Goal: Information Seeking & Learning: Learn about a topic

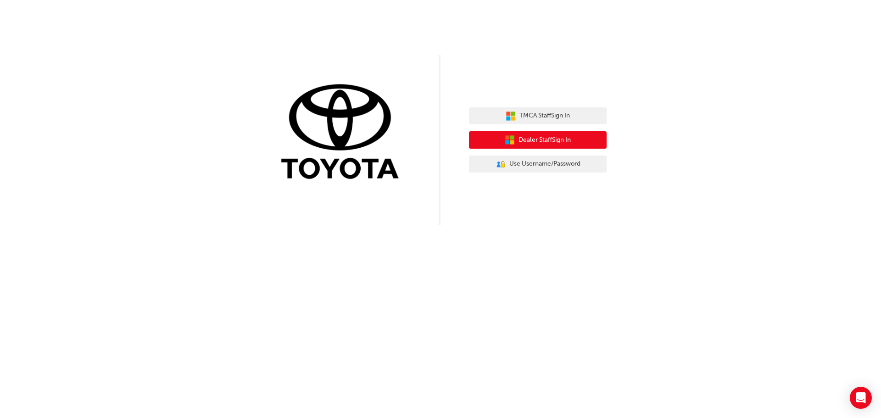
click at [544, 142] on span "Dealer Staff Sign In" at bounding box center [544, 140] width 52 height 11
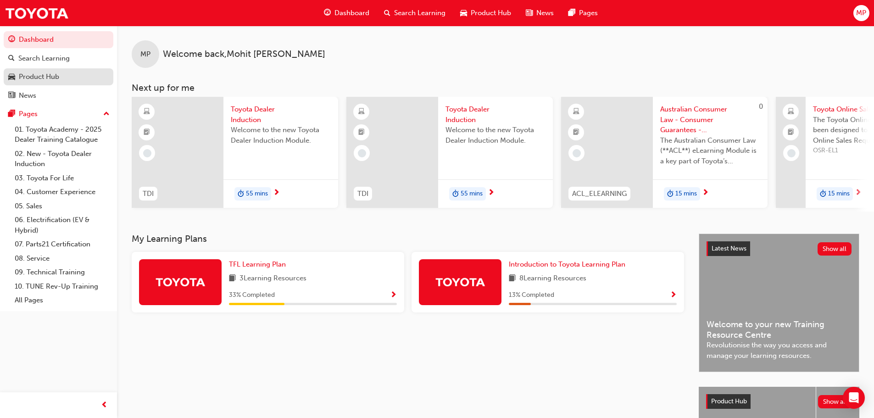
click at [87, 78] on div "Product Hub" at bounding box center [58, 76] width 100 height 11
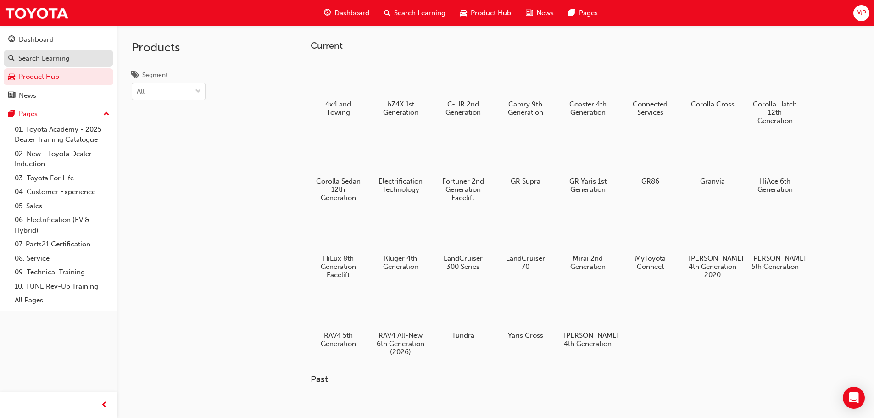
click at [104, 64] on link "Search Learning" at bounding box center [59, 58] width 110 height 17
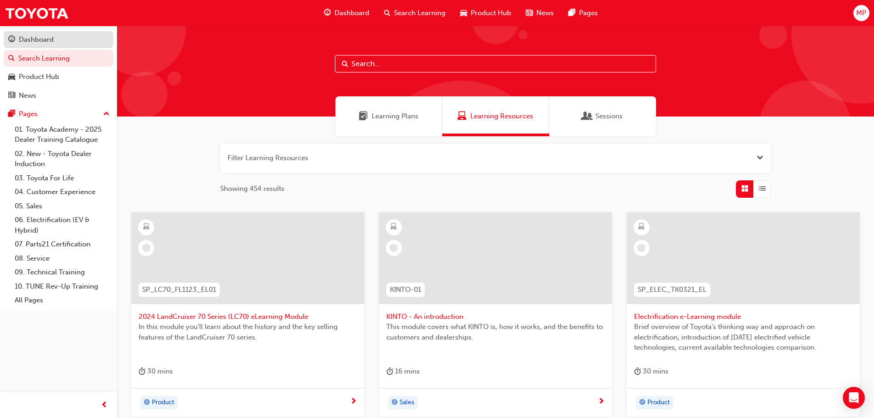
click at [99, 42] on div "Dashboard" at bounding box center [58, 39] width 100 height 11
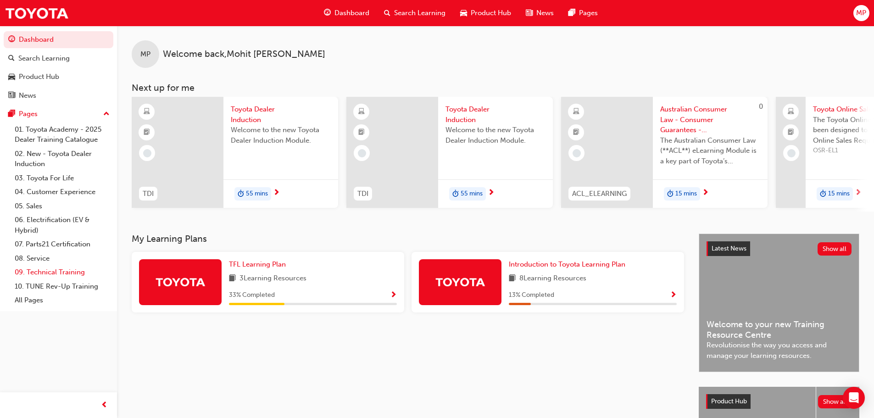
click at [64, 268] on link "09. Technical Training" at bounding box center [62, 272] width 102 height 14
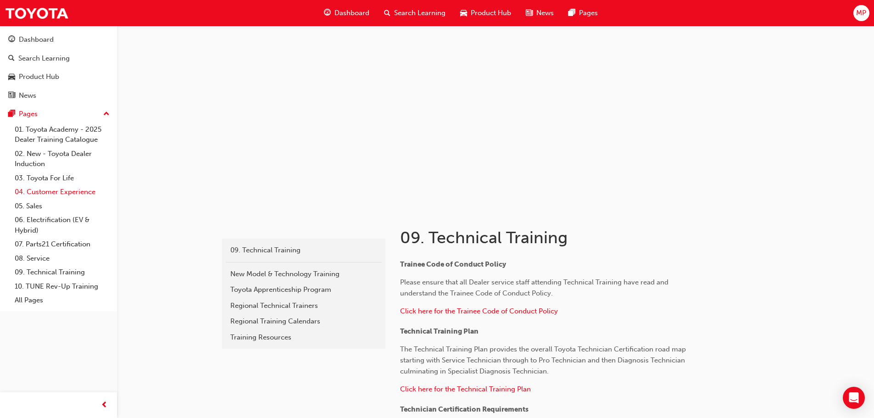
click at [73, 193] on link "04. Customer Experience" at bounding box center [62, 192] width 102 height 14
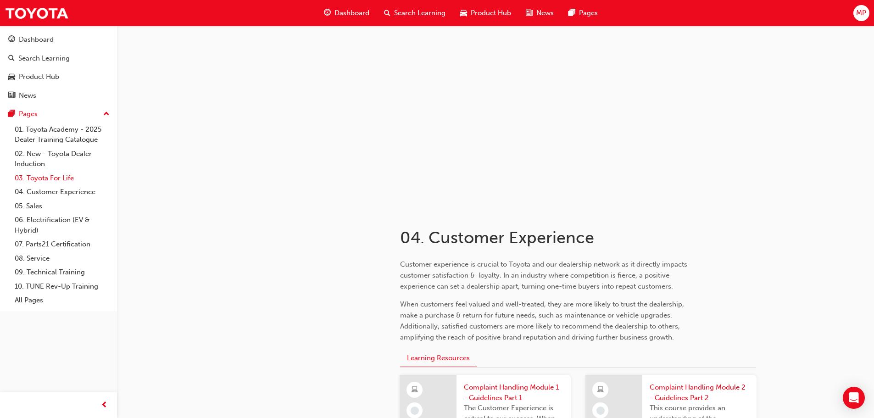
click at [72, 182] on link "03. Toyota For Life" at bounding box center [62, 178] width 102 height 14
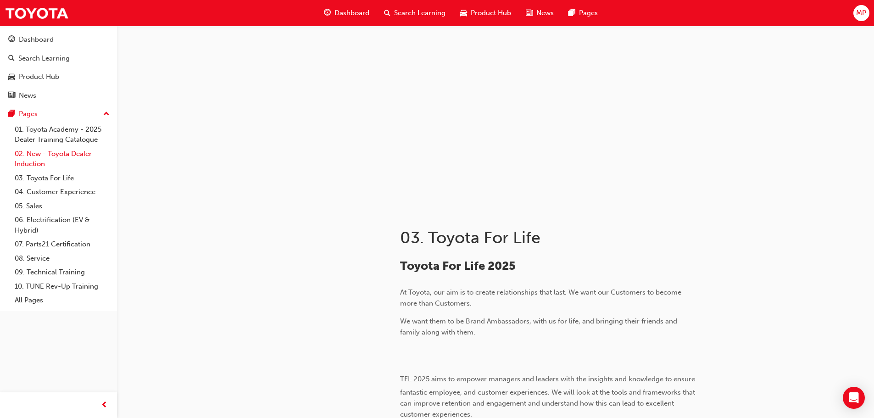
click at [68, 158] on link "02. New - Toyota Dealer Induction" at bounding box center [62, 159] width 102 height 24
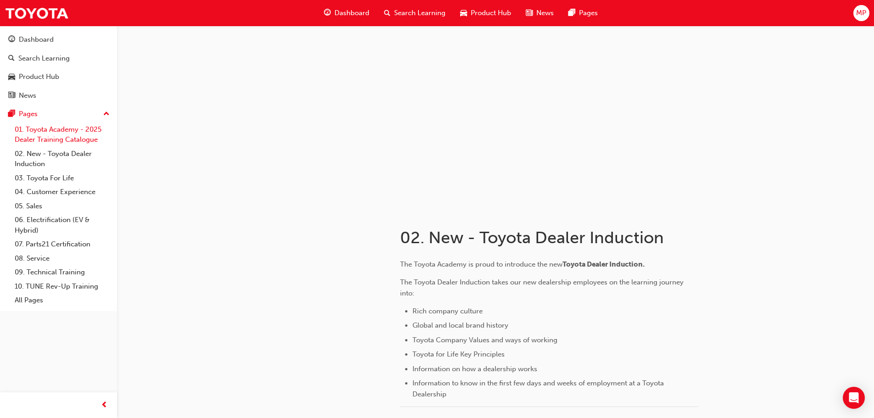
click at [76, 127] on link "01. Toyota Academy - 2025 Dealer Training Catalogue" at bounding box center [62, 134] width 102 height 24
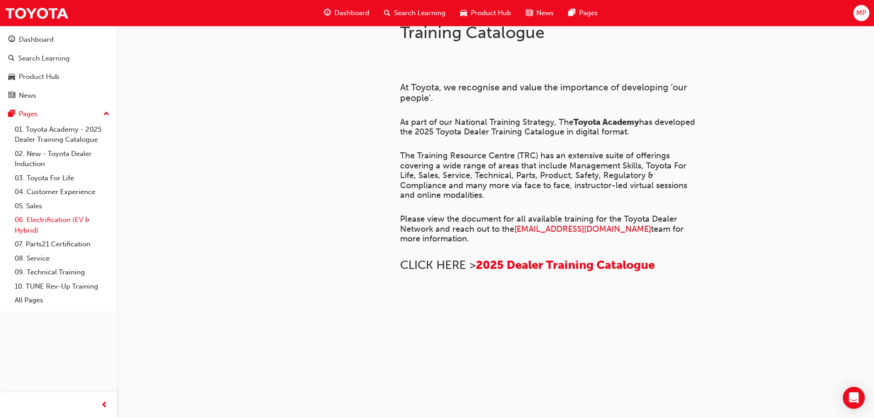
scroll to position [92, 0]
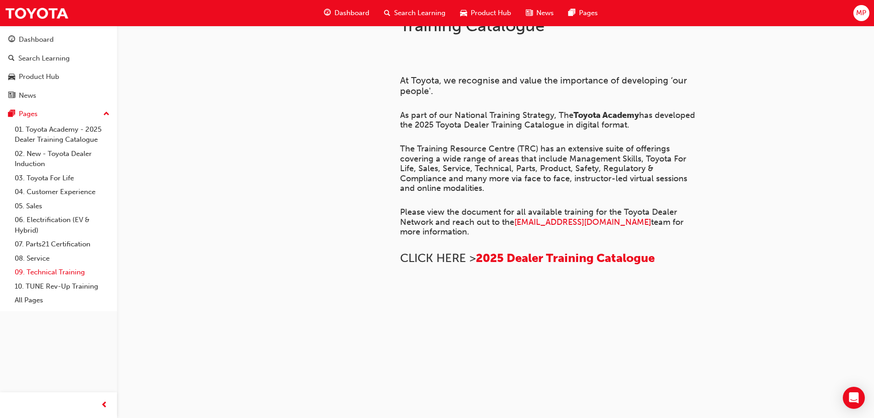
click at [57, 270] on link "09. Technical Training" at bounding box center [62, 272] width 102 height 14
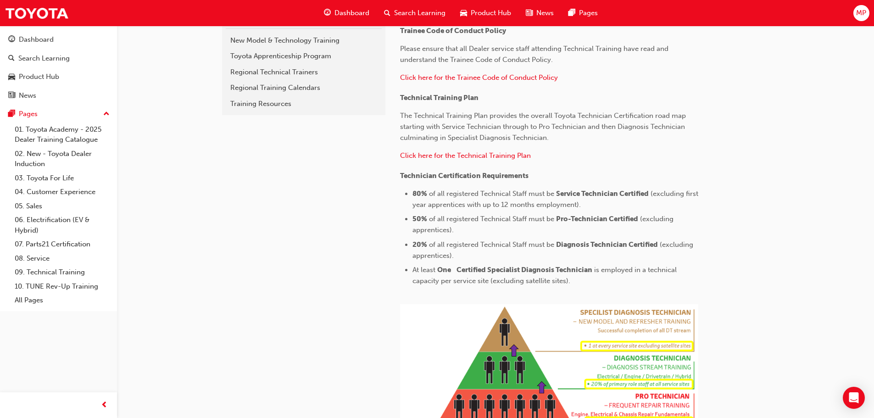
scroll to position [165, 0]
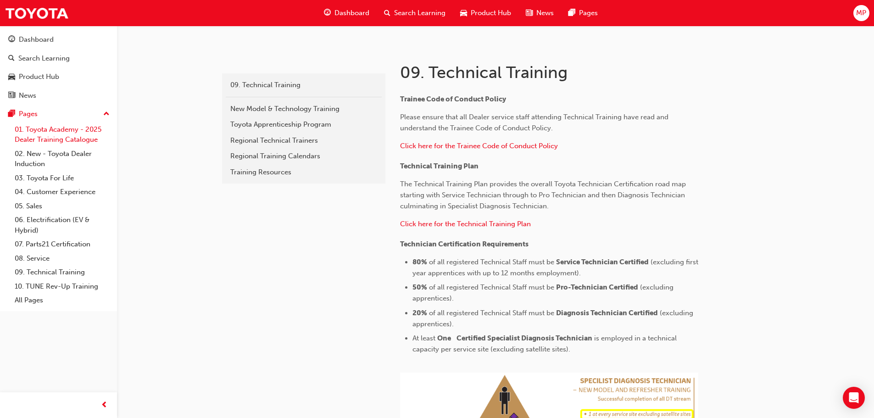
click at [84, 133] on link "01. Toyota Academy - 2025 Dealer Training Catalogue" at bounding box center [62, 134] width 102 height 24
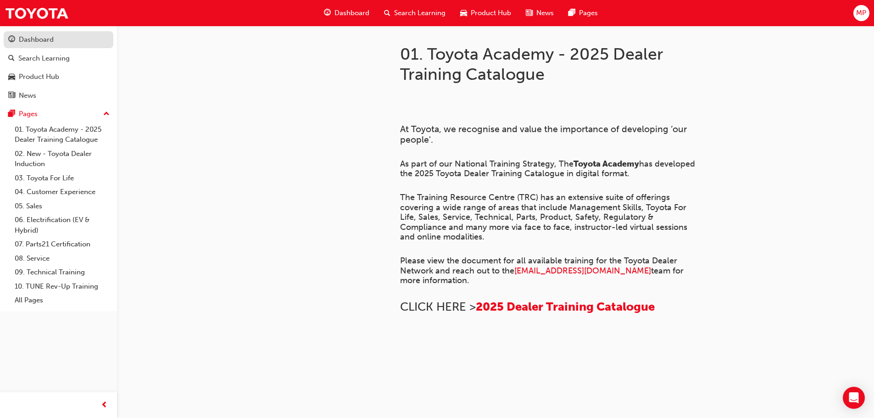
click at [60, 37] on div "Dashboard" at bounding box center [58, 39] width 100 height 11
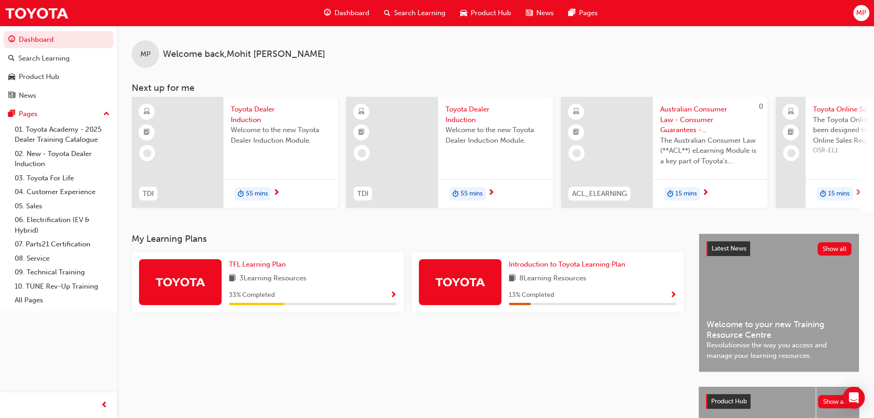
click at [382, 292] on div "TFL Learning Plan 3 Learning Resources 33 % Completed" at bounding box center [313, 282] width 168 height 46
click at [390, 297] on span "Show Progress" at bounding box center [393, 295] width 7 height 8
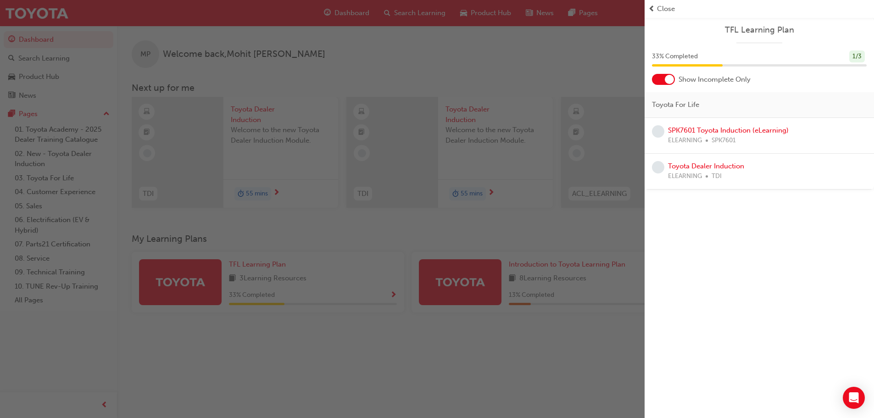
click at [475, 328] on div "button" at bounding box center [322, 209] width 645 height 418
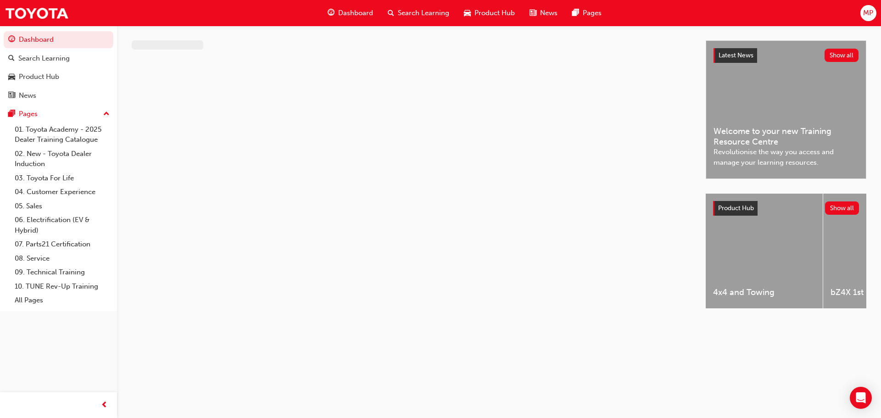
click at [869, 15] on span "MP" at bounding box center [868, 13] width 10 height 11
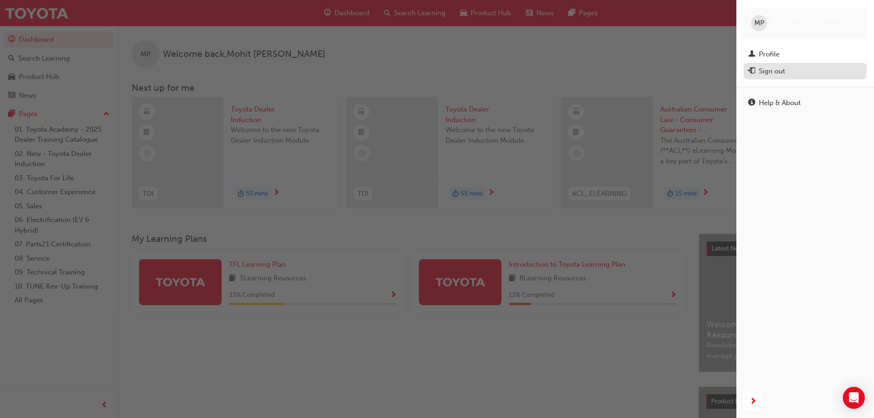
click at [792, 72] on div "Sign out" at bounding box center [805, 71] width 114 height 11
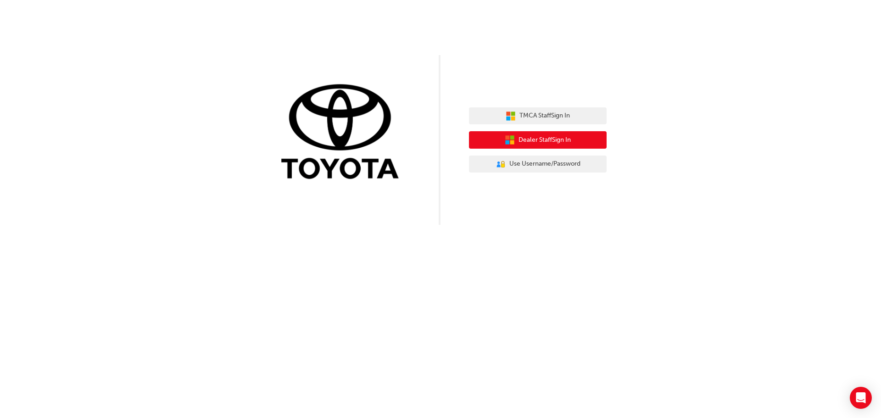
click at [544, 134] on button "Dealer Staff Sign In" at bounding box center [538, 139] width 138 height 17
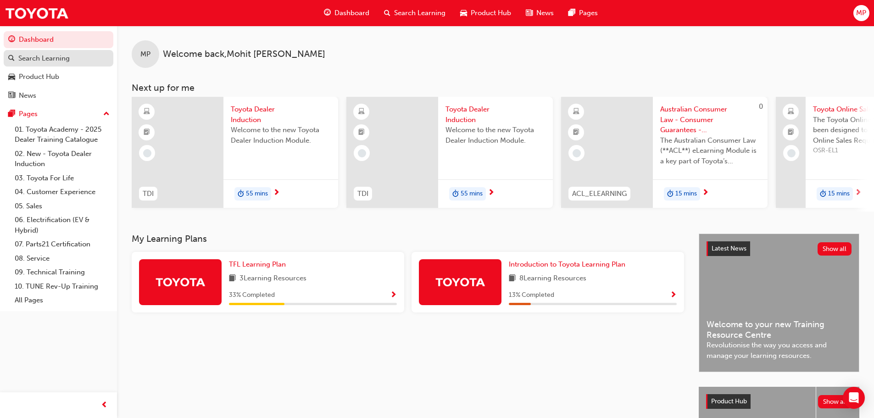
click at [86, 63] on div "Search Learning" at bounding box center [58, 58] width 100 height 11
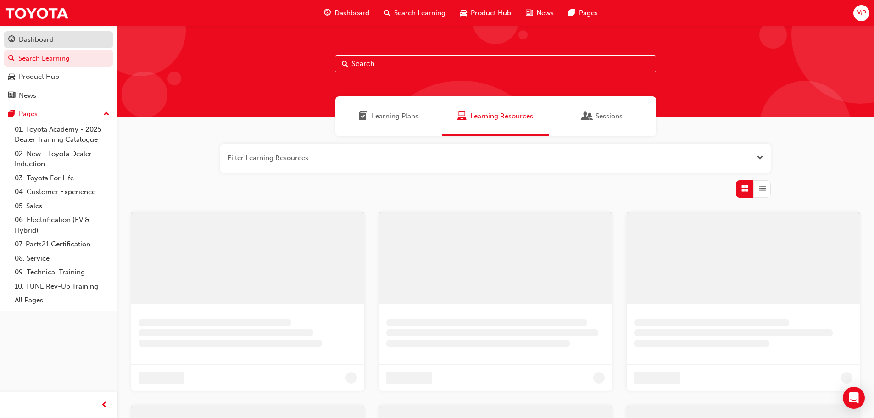
click at [82, 34] on div "Dashboard" at bounding box center [58, 39] width 100 height 11
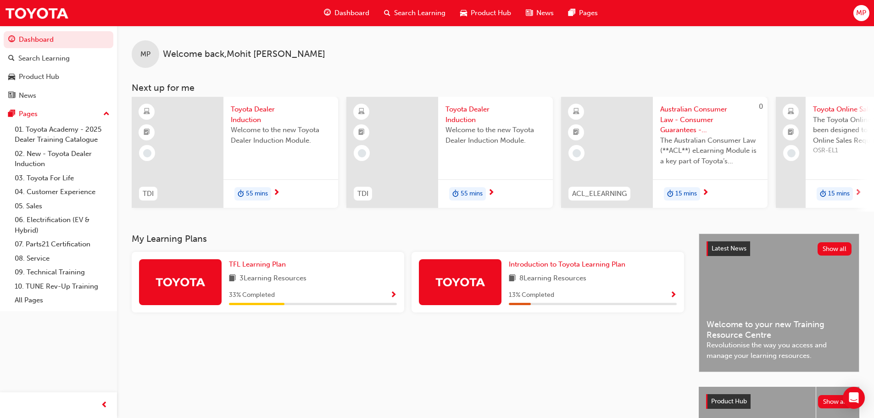
click at [354, 280] on div "3 Learning Resources" at bounding box center [313, 278] width 168 height 11
click at [392, 298] on span "Show Progress" at bounding box center [393, 295] width 7 height 8
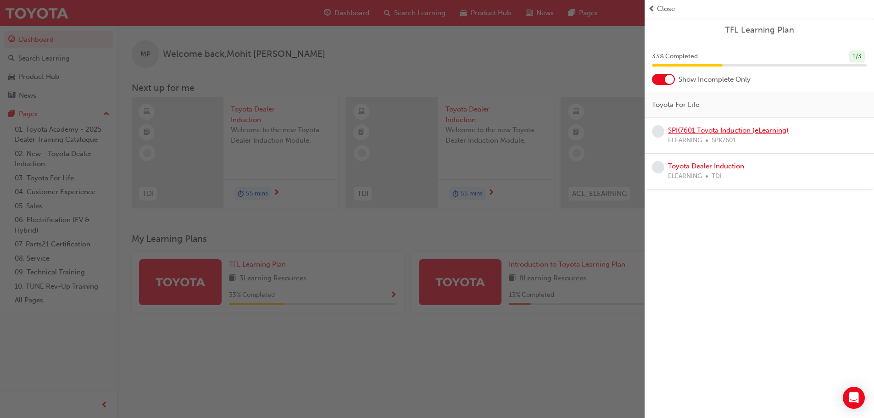
click at [723, 132] on link "SPK7601 Toyota Induction (eLearning)" at bounding box center [728, 130] width 121 height 8
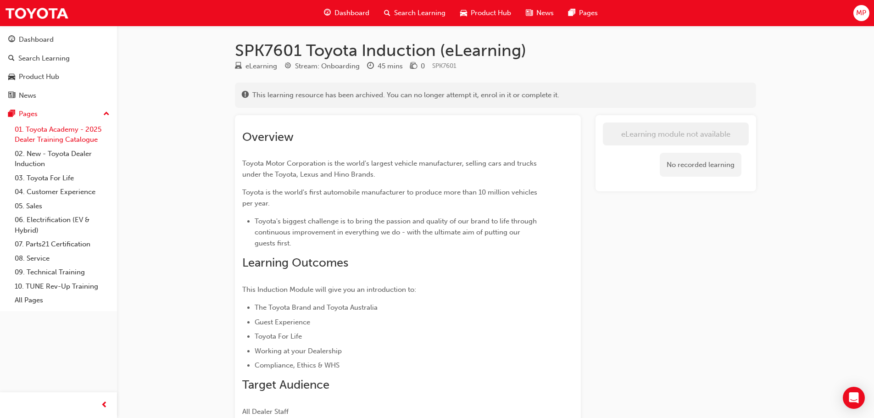
click at [85, 126] on link "01. Toyota Academy - 2025 Dealer Training Catalogue" at bounding box center [62, 134] width 102 height 24
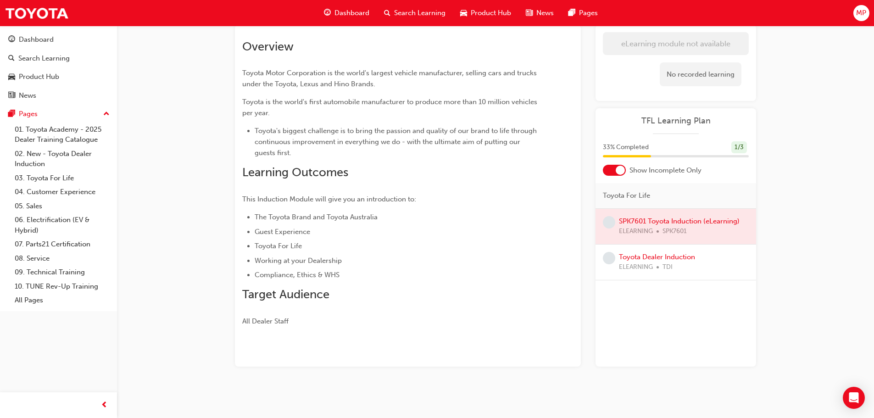
scroll to position [91, 0]
click at [651, 222] on div at bounding box center [676, 225] width 161 height 35
click at [674, 254] on link "Toyota Dealer Induction" at bounding box center [657, 256] width 76 height 8
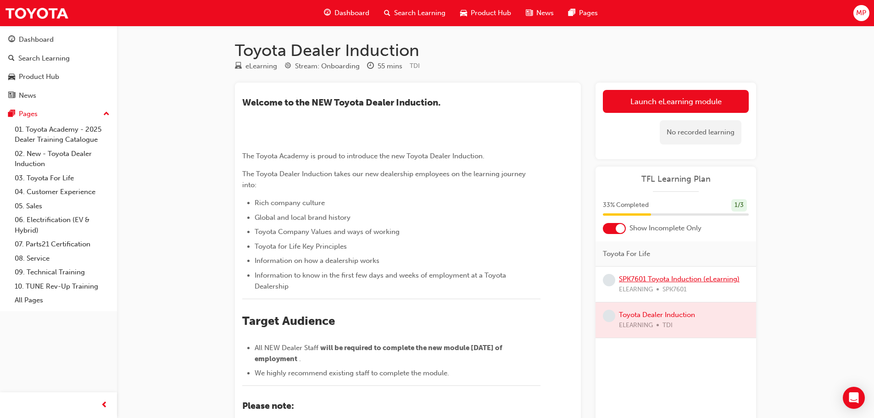
click at [672, 278] on link "SPK7601 Toyota Induction (eLearning)" at bounding box center [679, 279] width 121 height 8
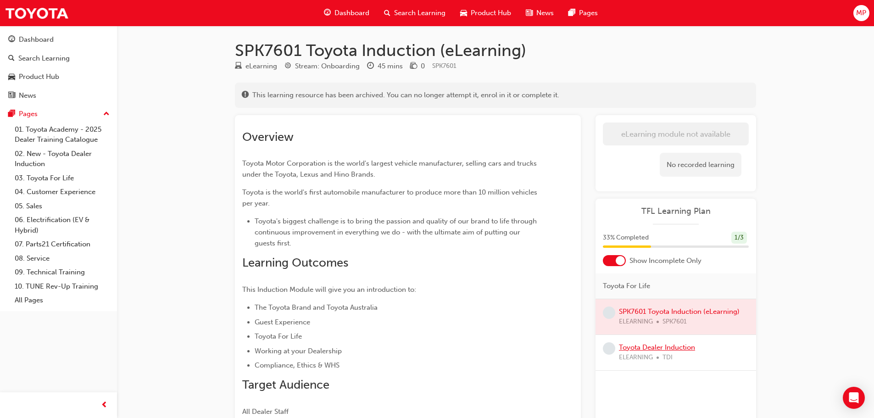
click at [688, 346] on link "Toyota Dealer Induction" at bounding box center [657, 347] width 76 height 8
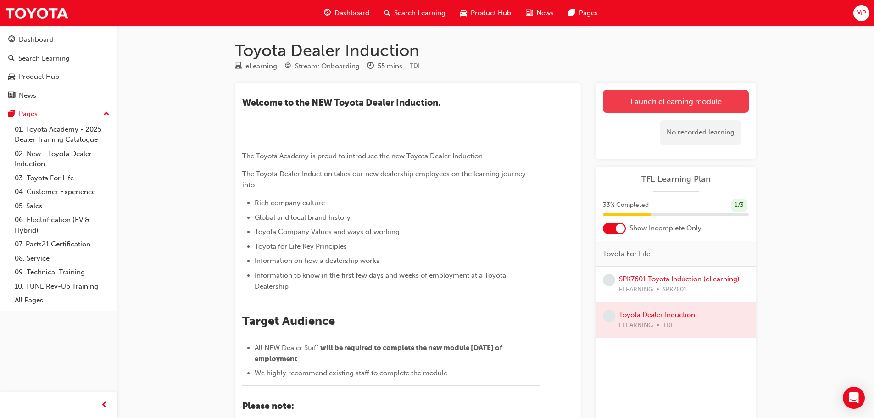
click at [681, 107] on link "Launch eLearning module" at bounding box center [676, 101] width 146 height 23
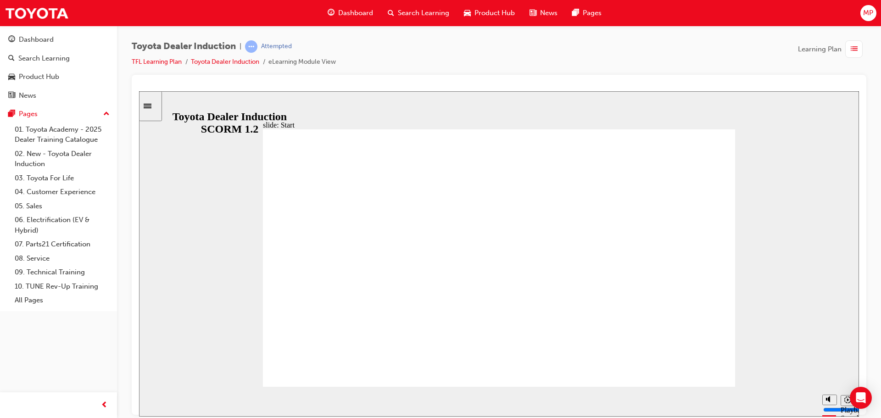
click at [149, 398] on div "Pause (Ctrl+Alt+P)" at bounding box center [154, 402] width 16 height 16
click at [152, 399] on icon "Play (Ctrl+Alt+P)" at bounding box center [154, 397] width 6 height 7
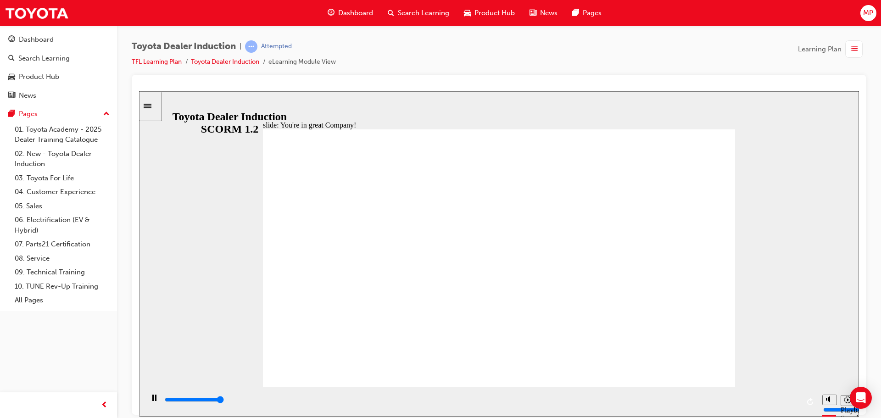
type input "7500"
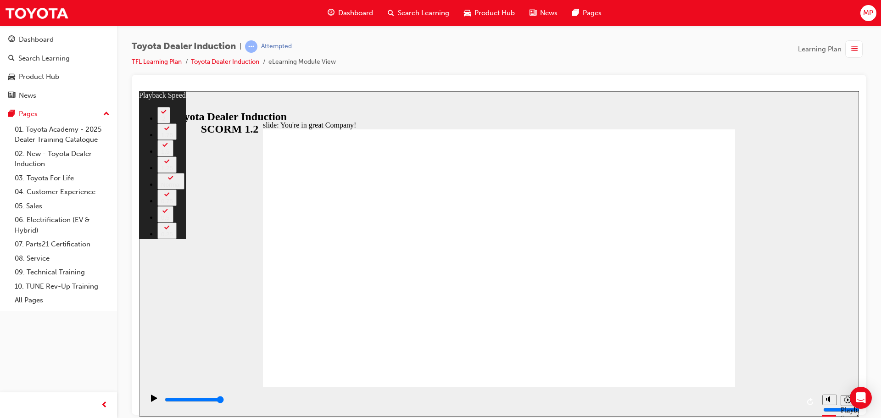
type input "156"
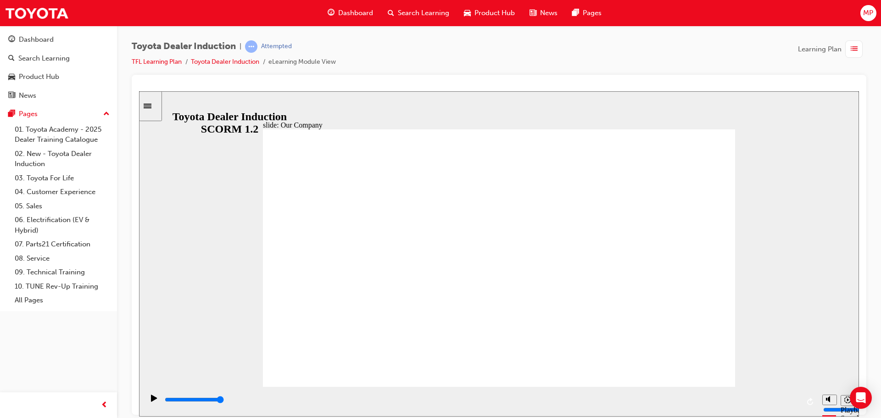
drag, startPoint x: 401, startPoint y: 334, endPoint x: 428, endPoint y: 340, distance: 28.3
drag, startPoint x: 512, startPoint y: 341, endPoint x: 505, endPoint y: 343, distance: 6.6
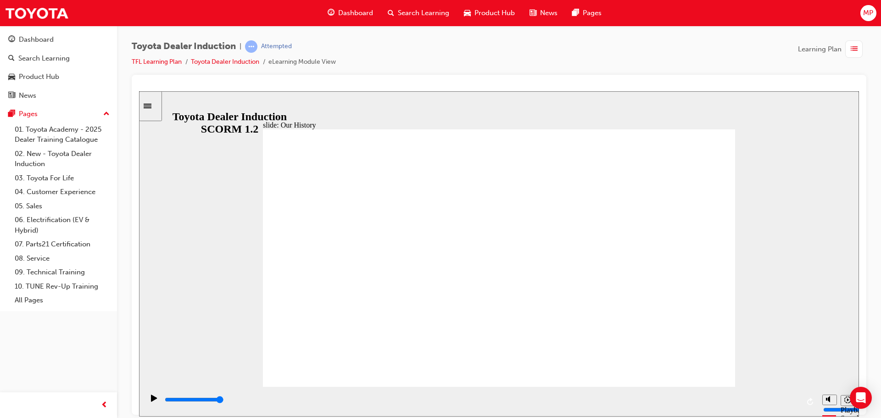
drag, startPoint x: 504, startPoint y: 346, endPoint x: 530, endPoint y: 350, distance: 26.0
drag, startPoint x: 558, startPoint y: 345, endPoint x: 593, endPoint y: 339, distance: 35.9
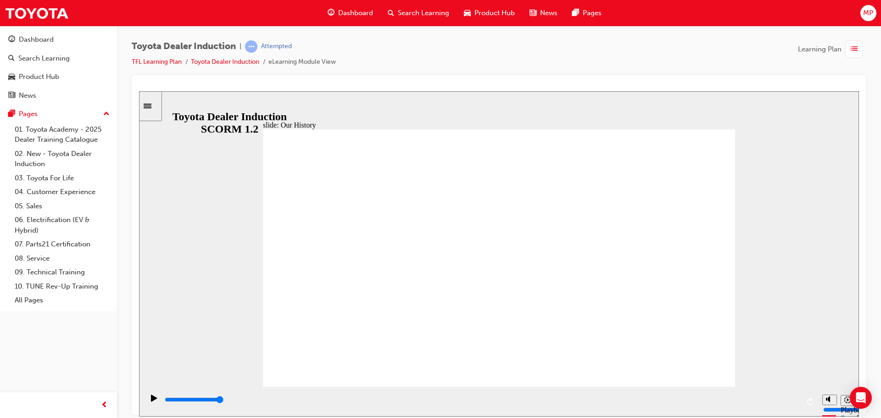
drag, startPoint x: 368, startPoint y: 306, endPoint x: 395, endPoint y: 313, distance: 27.0
drag, startPoint x: 402, startPoint y: 265, endPoint x: 418, endPoint y: 276, distance: 19.9
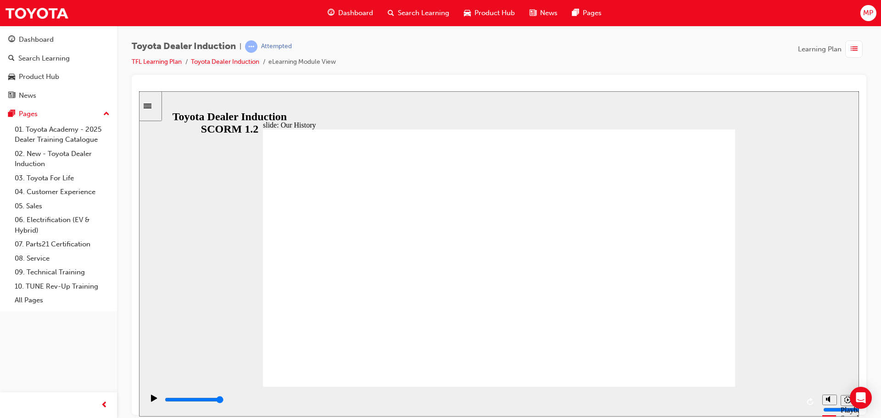
drag, startPoint x: 512, startPoint y: 275, endPoint x: 548, endPoint y: 278, distance: 36.8
drag, startPoint x: 664, startPoint y: 263, endPoint x: 658, endPoint y: 265, distance: 6.2
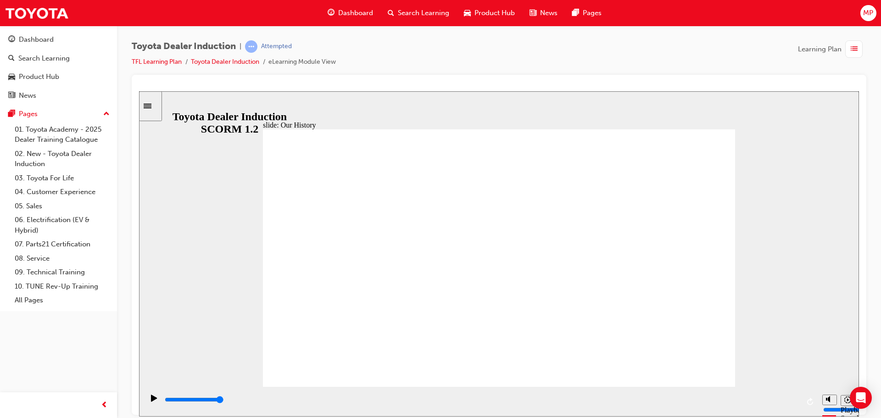
drag, startPoint x: 496, startPoint y: 335, endPoint x: 476, endPoint y: 334, distance: 20.2
drag, startPoint x: 368, startPoint y: 323, endPoint x: 402, endPoint y: 324, distance: 33.5
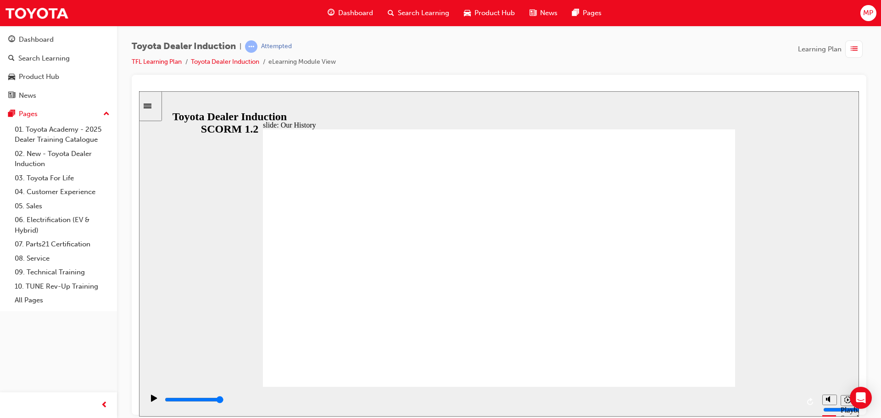
drag, startPoint x: 501, startPoint y: 331, endPoint x: 538, endPoint y: 332, distance: 37.2
drag, startPoint x: 568, startPoint y: 333, endPoint x: 605, endPoint y: 333, distance: 37.2
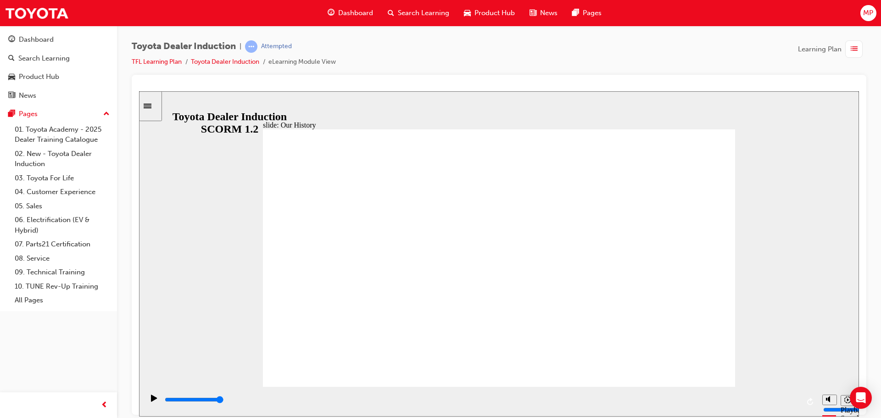
drag, startPoint x: 503, startPoint y: 363, endPoint x: 528, endPoint y: 362, distance: 24.8
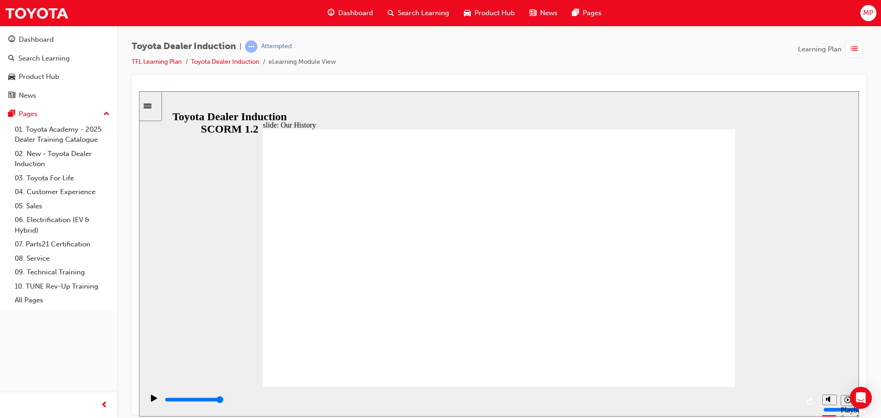
drag, startPoint x: 509, startPoint y: 346, endPoint x: 516, endPoint y: 346, distance: 7.3
drag, startPoint x: 629, startPoint y: 334, endPoint x: 611, endPoint y: 340, distance: 19.3
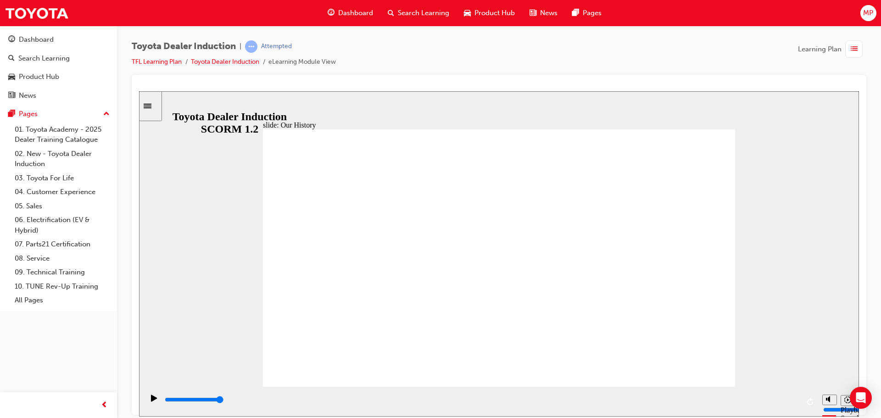
drag, startPoint x: 630, startPoint y: 335, endPoint x: 588, endPoint y: 344, distance: 42.7
drag, startPoint x: 456, startPoint y: 337, endPoint x: 436, endPoint y: 393, distance: 59.1
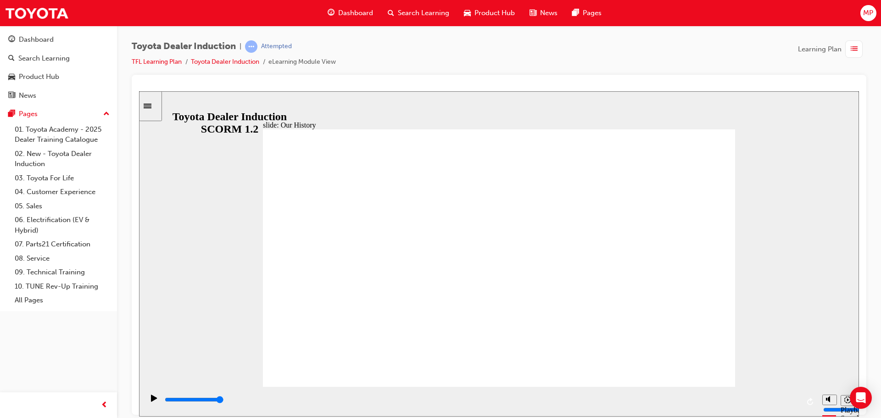
drag, startPoint x: 368, startPoint y: 324, endPoint x: 412, endPoint y: 336, distance: 45.3
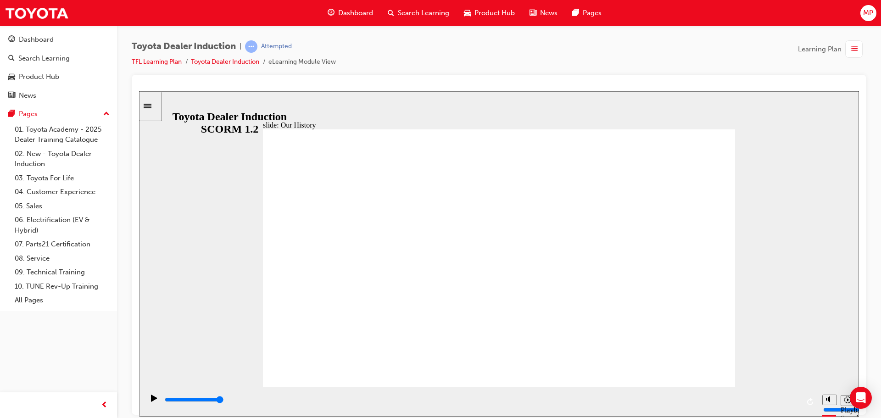
drag, startPoint x: 387, startPoint y: 336, endPoint x: 395, endPoint y: 334, distance: 8.0
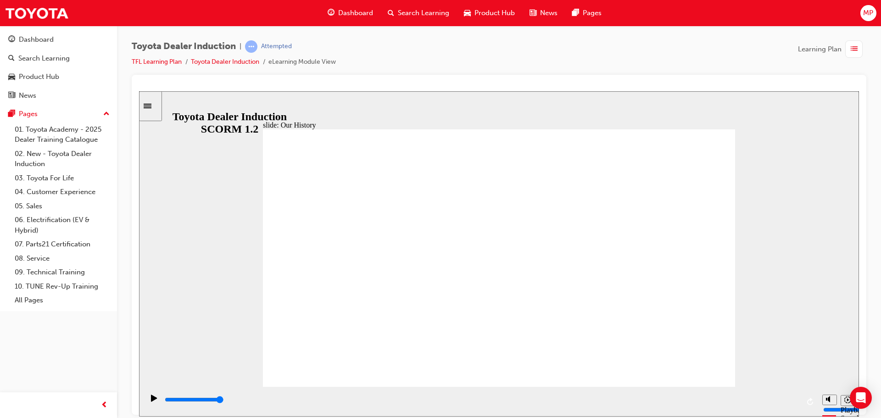
drag, startPoint x: 362, startPoint y: 334, endPoint x: 367, endPoint y: 335, distance: 5.7
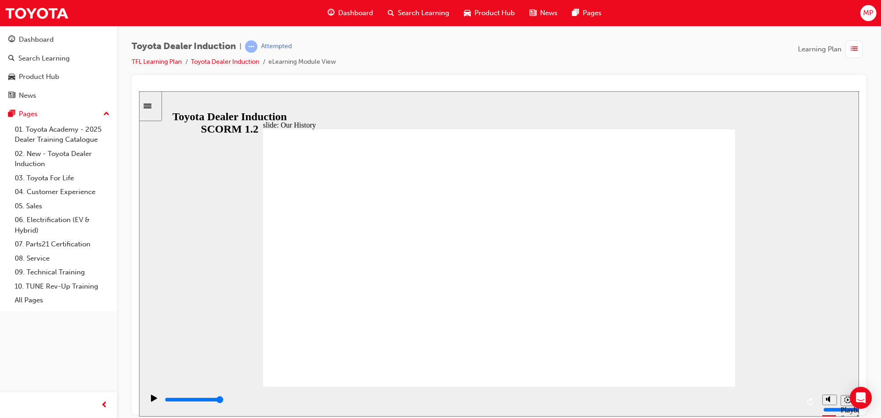
drag, startPoint x: 684, startPoint y: 266, endPoint x: 688, endPoint y: 286, distance: 20.6
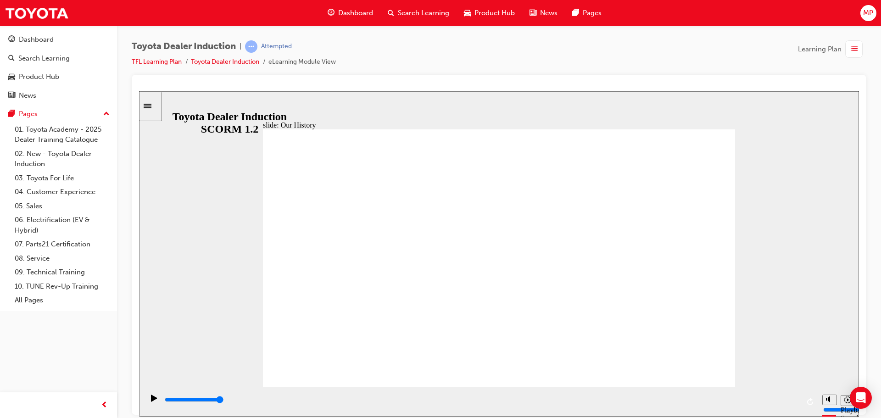
drag, startPoint x: 539, startPoint y: 362, endPoint x: 612, endPoint y: 360, distance: 73.0
drag, startPoint x: 631, startPoint y: 335, endPoint x: 502, endPoint y: 339, distance: 128.5
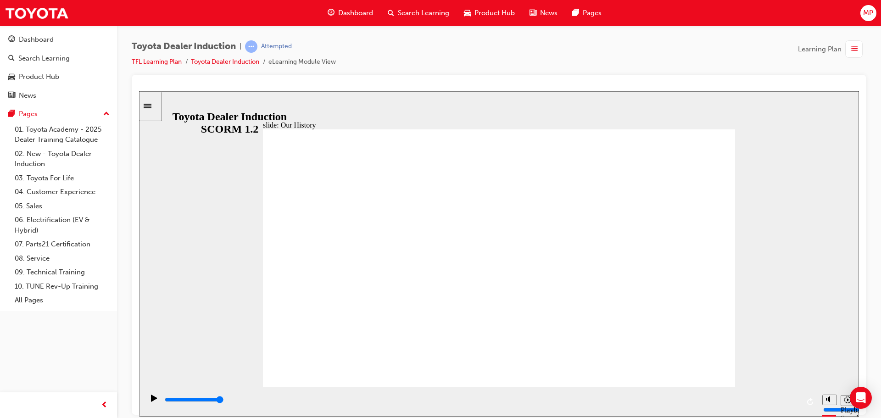
drag, startPoint x: 647, startPoint y: 350, endPoint x: 726, endPoint y: 354, distance: 79.5
drag, startPoint x: 428, startPoint y: 365, endPoint x: 519, endPoint y: 373, distance: 91.7
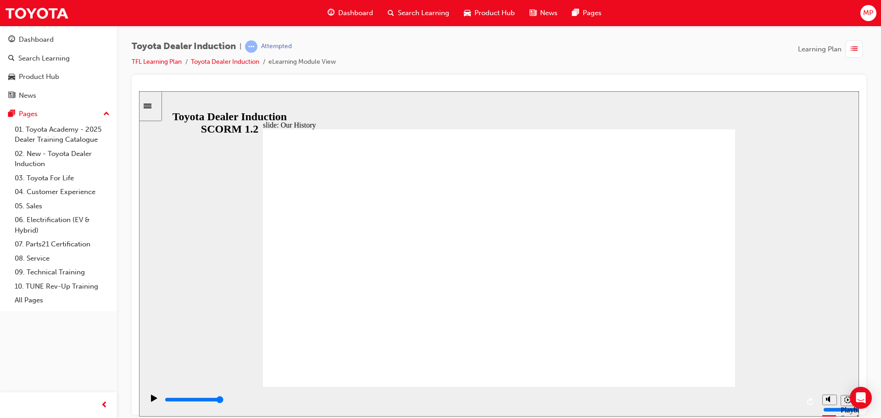
drag, startPoint x: 479, startPoint y: 363, endPoint x: 483, endPoint y: 351, distance: 12.4
drag, startPoint x: 489, startPoint y: 306, endPoint x: 487, endPoint y: 255, distance: 50.5
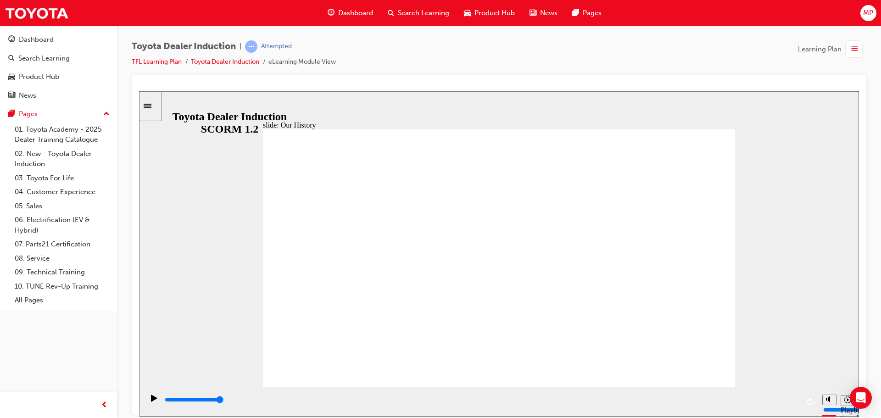
drag, startPoint x: 486, startPoint y: 246, endPoint x: 486, endPoint y: 241, distance: 5.5
drag, startPoint x: 486, startPoint y: 240, endPoint x: 488, endPoint y: 235, distance: 5.8
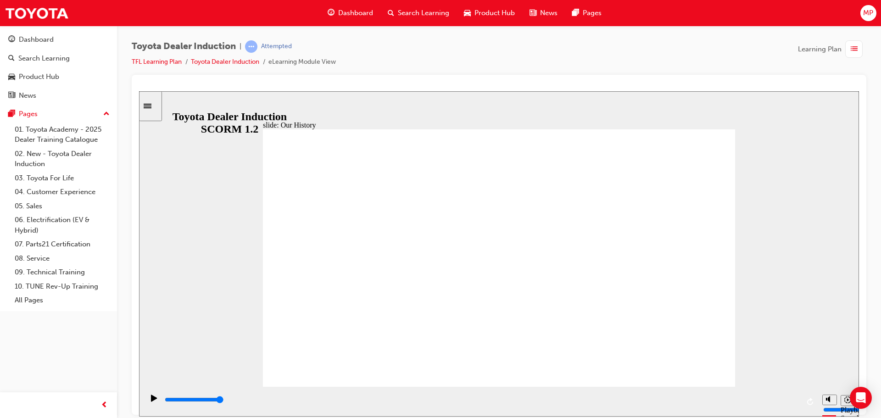
drag, startPoint x: 488, startPoint y: 235, endPoint x: 446, endPoint y: 221, distance: 43.5
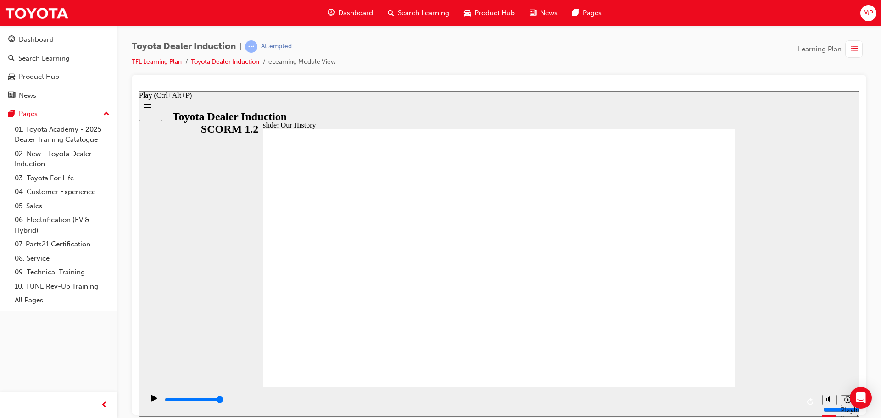
click at [151, 397] on icon "Play (Ctrl+Alt+P)" at bounding box center [154, 397] width 6 height 7
click at [151, 401] on icon "Play (Ctrl+Alt+P)" at bounding box center [154, 397] width 6 height 7
click at [152, 401] on icon "Play (Ctrl+Alt+P)" at bounding box center [154, 397] width 6 height 7
drag, startPoint x: 173, startPoint y: 382, endPoint x: 195, endPoint y: 382, distance: 22.9
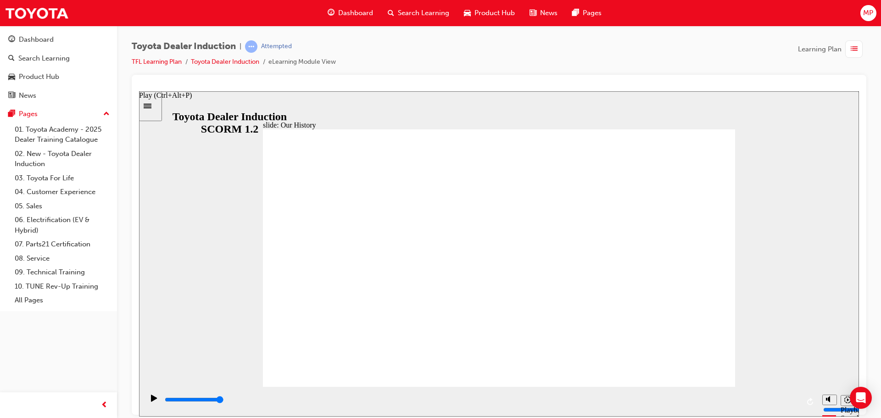
click at [175, 99] on div "Play (Ctrl+Alt+P)" at bounding box center [165, 95] width 53 height 8
drag, startPoint x: 369, startPoint y: 331, endPoint x: 376, endPoint y: 332, distance: 7.5
drag, startPoint x: 673, startPoint y: 256, endPoint x: 673, endPoint y: 264, distance: 8.3
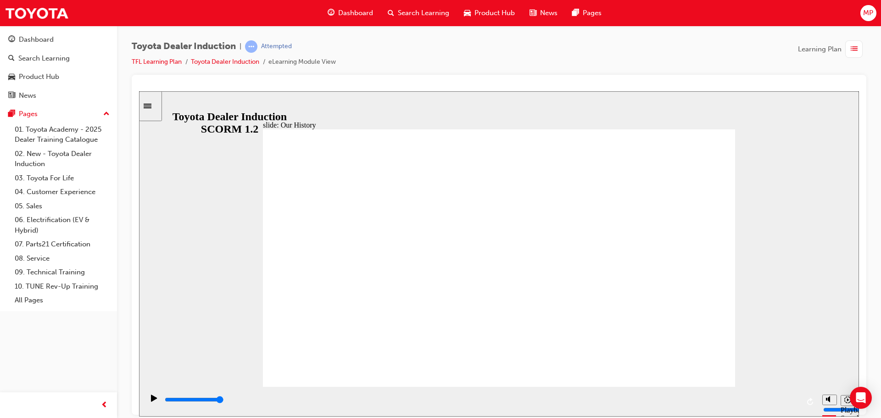
drag, startPoint x: 367, startPoint y: 305, endPoint x: 379, endPoint y: 290, distance: 19.9
drag, startPoint x: 362, startPoint y: 238, endPoint x: 373, endPoint y: 239, distance: 11.5
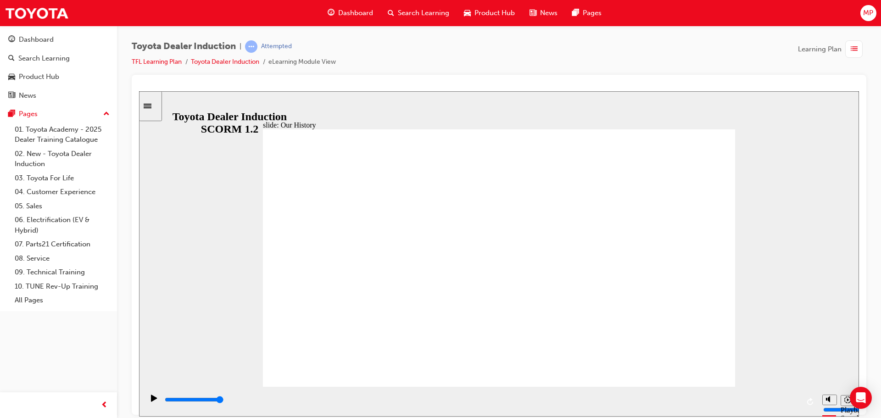
drag, startPoint x: 367, startPoint y: 305, endPoint x: 390, endPoint y: 312, distance: 23.9
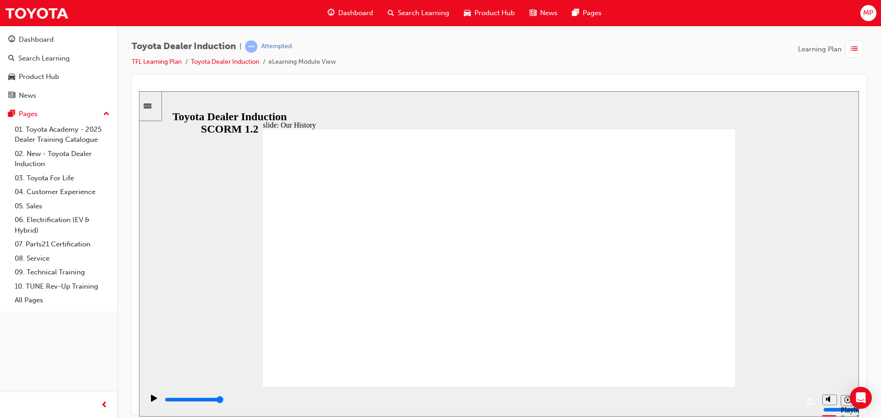
drag, startPoint x: 367, startPoint y: 323, endPoint x: 425, endPoint y: 329, distance: 58.6
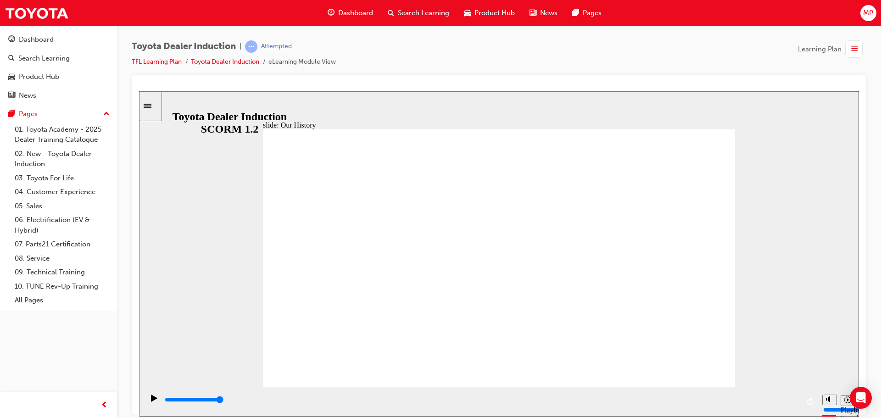
drag, startPoint x: 371, startPoint y: 339, endPoint x: 421, endPoint y: 342, distance: 50.1
drag, startPoint x: 652, startPoint y: 247, endPoint x: 690, endPoint y: 265, distance: 41.7
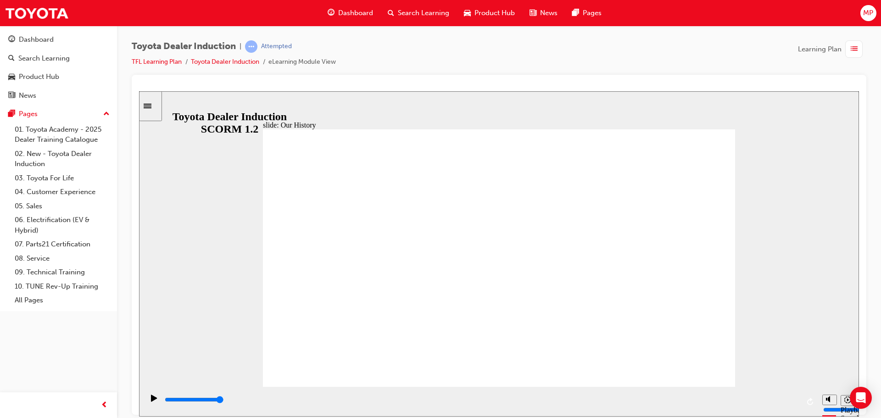
drag, startPoint x: 628, startPoint y: 337, endPoint x: 465, endPoint y: 340, distance: 162.9
drag, startPoint x: 486, startPoint y: 334, endPoint x: 502, endPoint y: 335, distance: 16.1
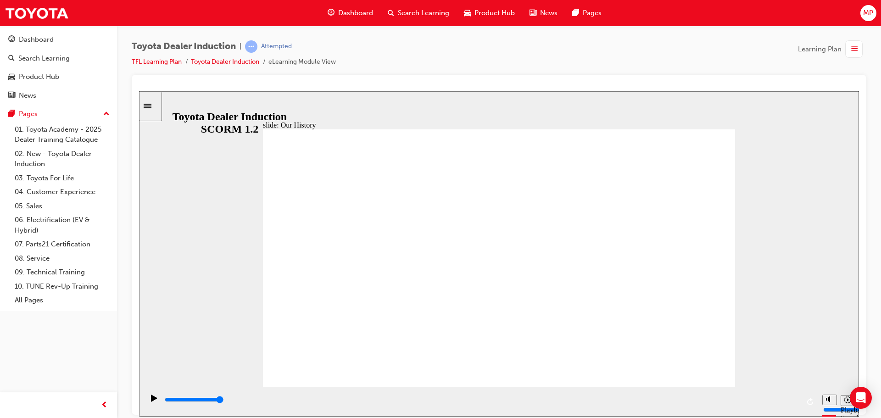
drag, startPoint x: 495, startPoint y: 336, endPoint x: 585, endPoint y: 341, distance: 89.6
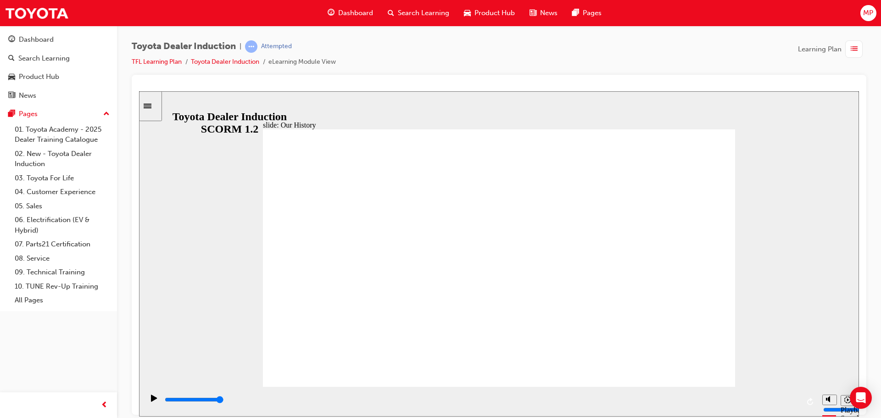
click at [502, 388] on div "playback controls" at bounding box center [481, 401] width 674 height 30
click at [145, 103] on div "Sidebar Toggle" at bounding box center [151, 105] width 16 height 7
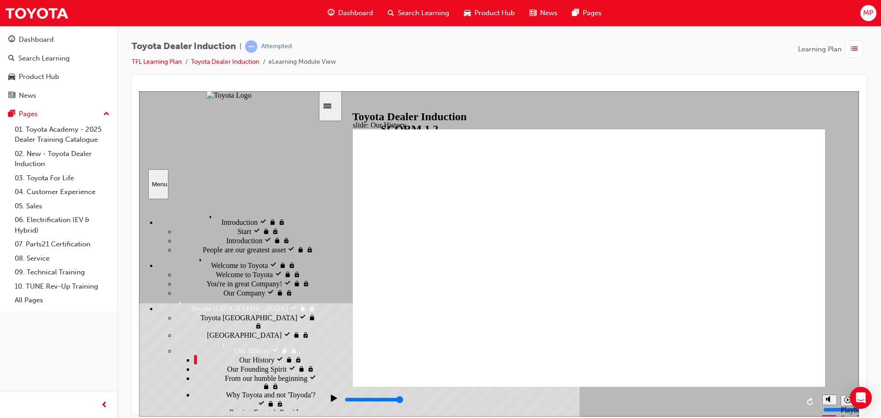
click at [285, 356] on span "visited" at bounding box center [280, 360] width 9 height 8
click at [326, 106] on div "Sidebar Toggle" at bounding box center [331, 105] width 16 height 7
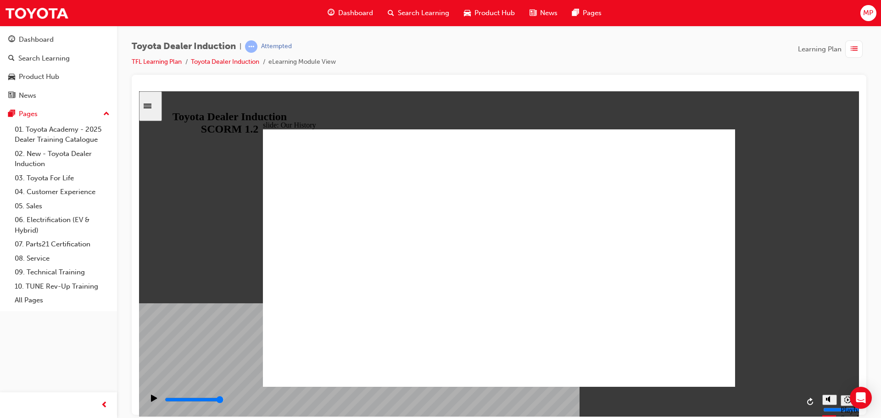
drag, startPoint x: 516, startPoint y: 139, endPoint x: 566, endPoint y: 186, distance: 69.1
drag, startPoint x: 505, startPoint y: 234, endPoint x: 495, endPoint y: 250, distance: 19.0
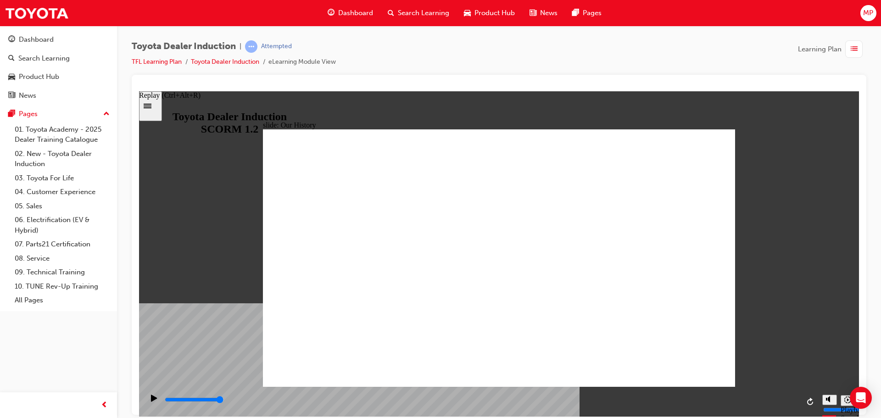
click at [812, 403] on icon "Replay (Ctrl+Alt+R)" at bounding box center [810, 400] width 6 height 7
drag, startPoint x: 523, startPoint y: 364, endPoint x: 601, endPoint y: 344, distance: 80.6
drag, startPoint x: 629, startPoint y: 338, endPoint x: 468, endPoint y: 350, distance: 161.0
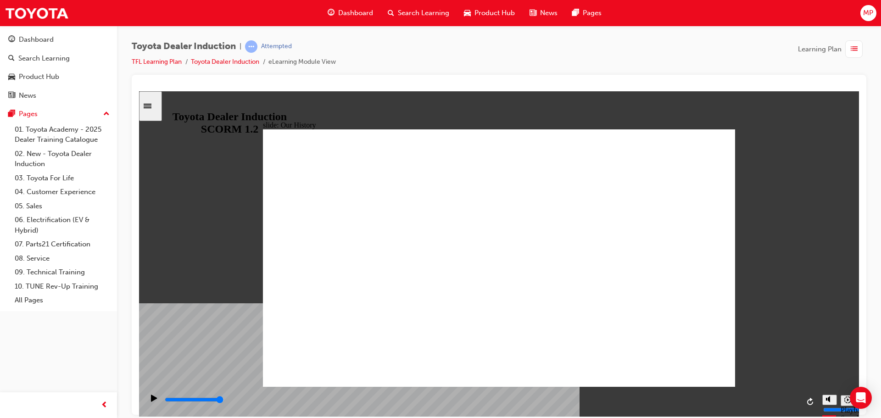
drag, startPoint x: 368, startPoint y: 338, endPoint x: 369, endPoint y: 333, distance: 5.1
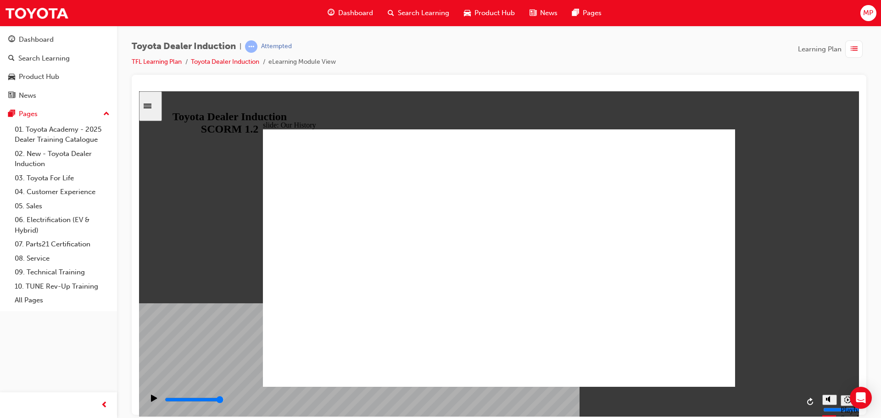
click at [156, 102] on div "Sidebar Toggle" at bounding box center [151, 105] width 16 height 7
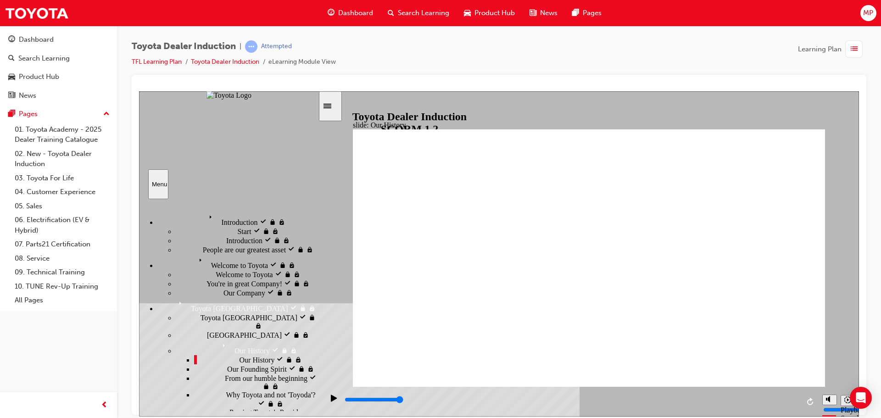
click at [256, 369] on div "Our Founding Spirit Our Founding Spirit" at bounding box center [256, 368] width 124 height 9
click at [337, 108] on icon "Sidebar Toggle" at bounding box center [330, 105] width 14 height 6
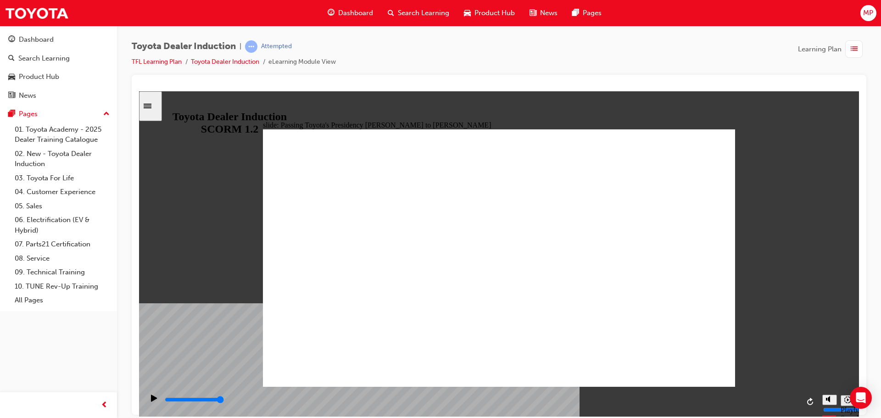
drag, startPoint x: 483, startPoint y: 213, endPoint x: 474, endPoint y: 228, distance: 17.9
drag, startPoint x: 482, startPoint y: 220, endPoint x: 484, endPoint y: 226, distance: 6.6
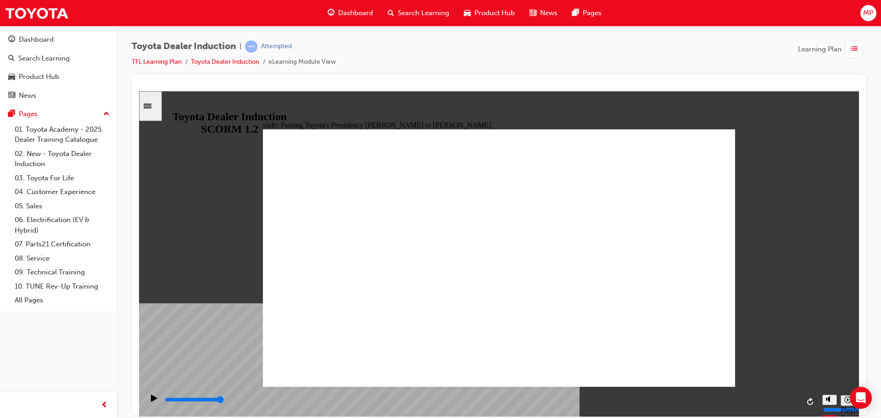
type input "5000"
radio input "true"
type input "5000"
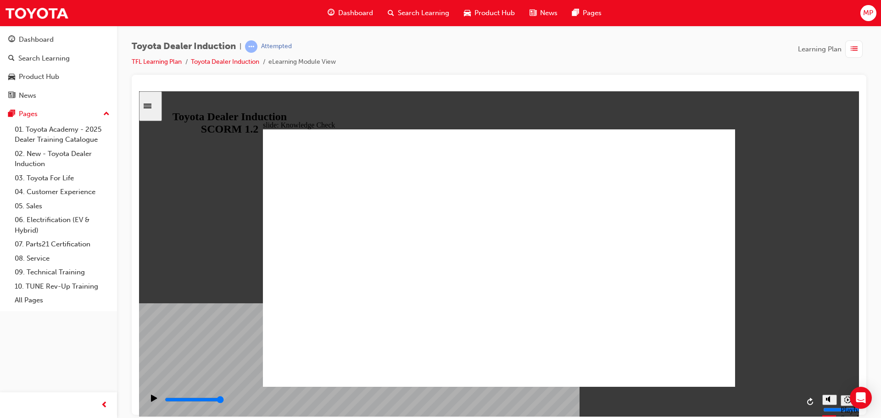
radio input "true"
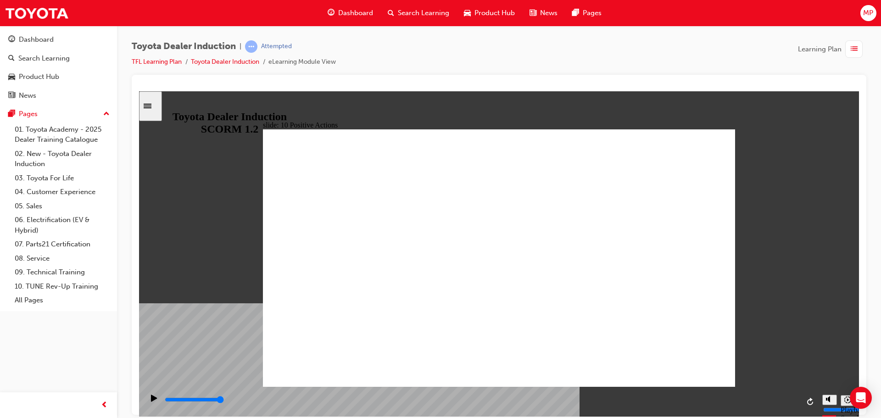
click at [729, 119] on div "slide: 10 Positive Actions Multiply 1 Taking a personal interest in everything,…" at bounding box center [499, 253] width 720 height 325
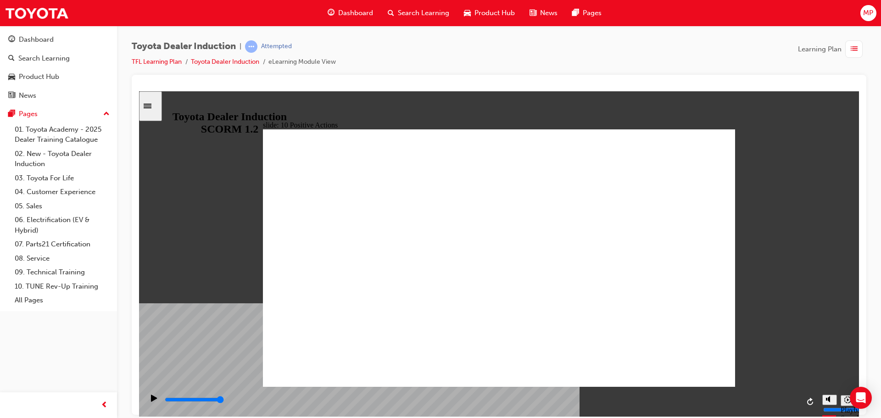
drag, startPoint x: 727, startPoint y: 121, endPoint x: 728, endPoint y: 125, distance: 4.7
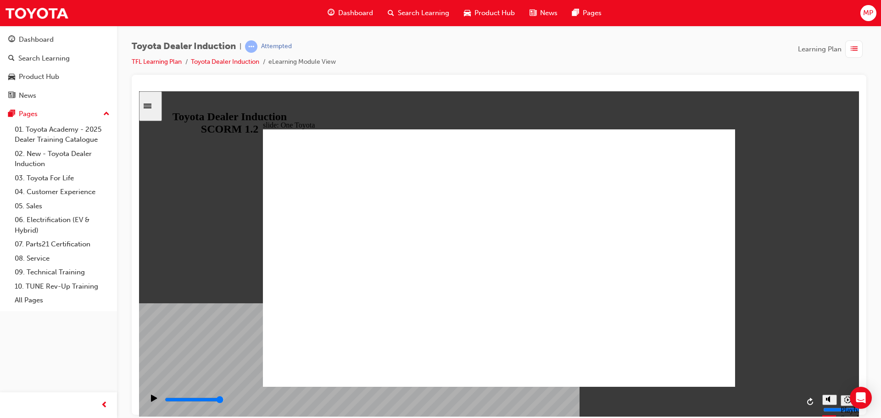
drag, startPoint x: 676, startPoint y: 358, endPoint x: 677, endPoint y: 367, distance: 9.2
type input "15300"
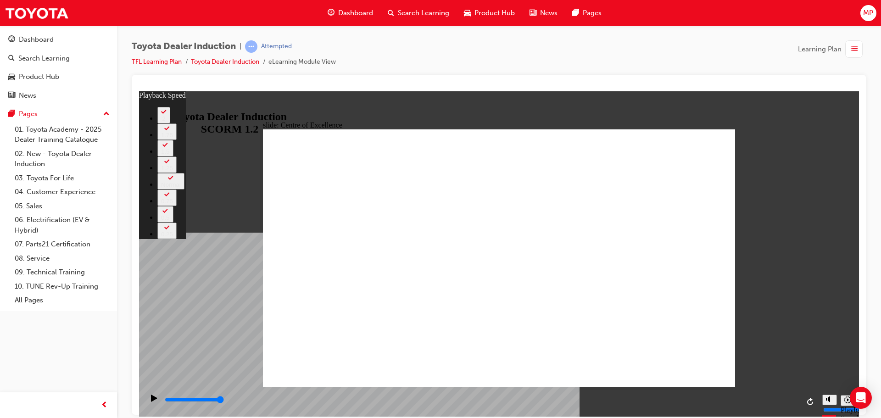
type input "248"
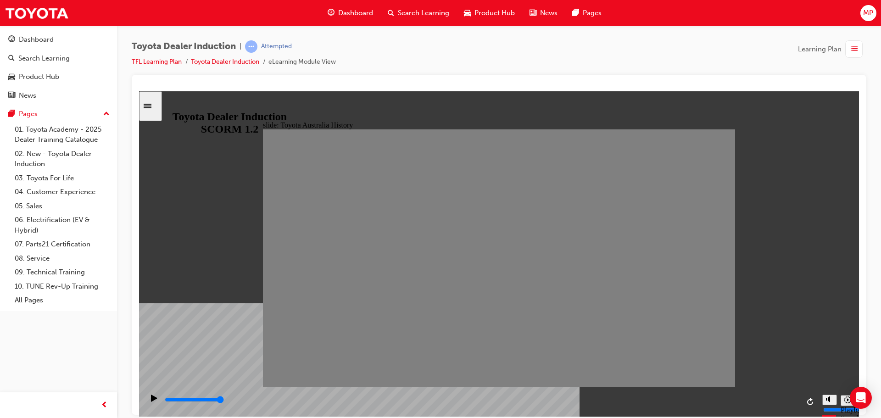
drag, startPoint x: 284, startPoint y: 265, endPoint x: 273, endPoint y: 263, distance: 10.8
drag, startPoint x: 279, startPoint y: 264, endPoint x: 293, endPoint y: 264, distance: 13.8
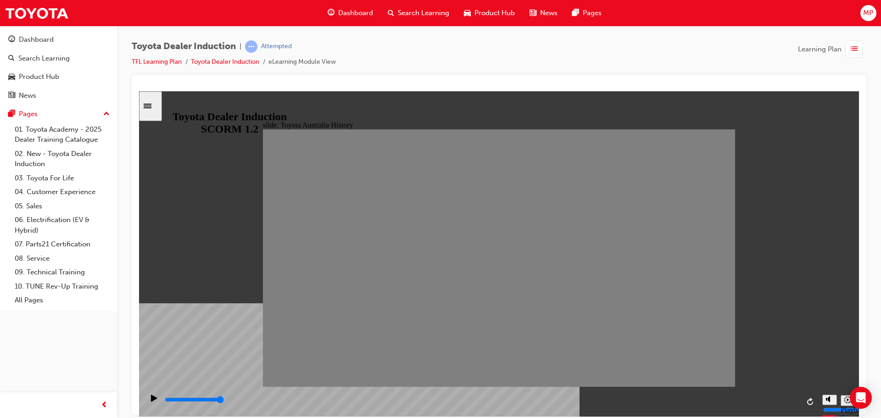
drag, startPoint x: 306, startPoint y: 264, endPoint x: 321, endPoint y: 265, distance: 15.2
drag, startPoint x: 323, startPoint y: 264, endPoint x: 337, endPoint y: 262, distance: 13.8
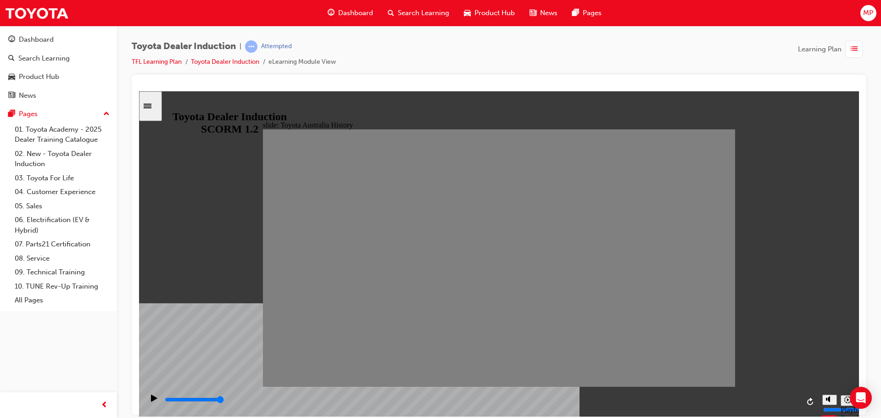
drag, startPoint x: 350, startPoint y: 266, endPoint x: 368, endPoint y: 267, distance: 18.4
drag, startPoint x: 367, startPoint y: 263, endPoint x: 384, endPoint y: 263, distance: 17.4
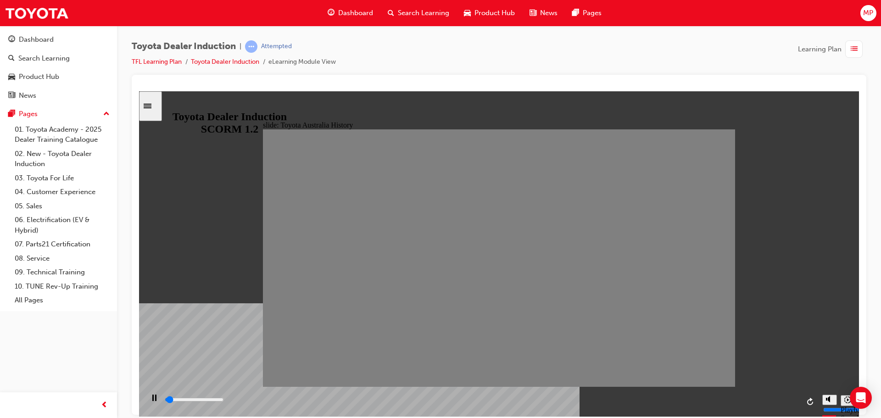
drag, startPoint x: 391, startPoint y: 266, endPoint x: 418, endPoint y: 265, distance: 26.6
drag, startPoint x: 411, startPoint y: 262, endPoint x: 429, endPoint y: 264, distance: 17.9
drag, startPoint x: 438, startPoint y: 265, endPoint x: 450, endPoint y: 268, distance: 12.5
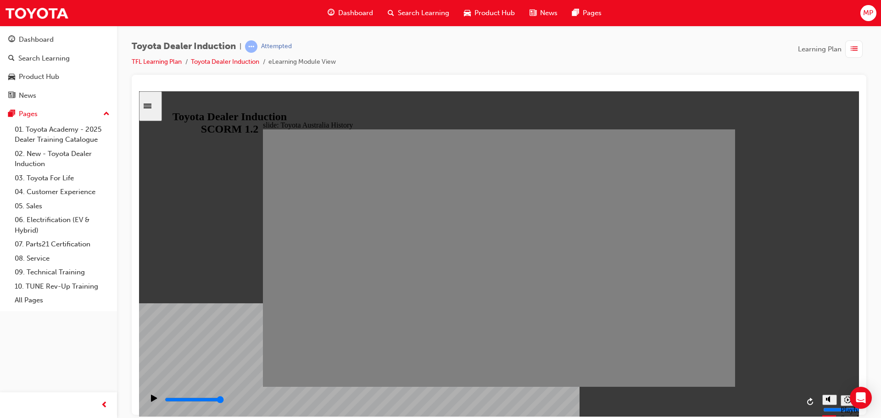
drag, startPoint x: 454, startPoint y: 259, endPoint x: 468, endPoint y: 258, distance: 13.8
drag, startPoint x: 450, startPoint y: 261, endPoint x: 470, endPoint y: 260, distance: 19.7
drag, startPoint x: 476, startPoint y: 268, endPoint x: 494, endPoint y: 265, distance: 18.3
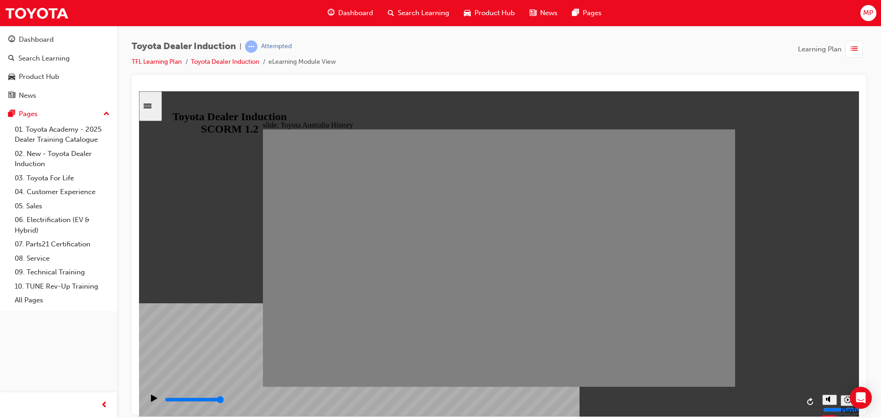
drag, startPoint x: 500, startPoint y: 260, endPoint x: 513, endPoint y: 259, distance: 13.3
drag, startPoint x: 516, startPoint y: 271, endPoint x: 538, endPoint y: 268, distance: 22.3
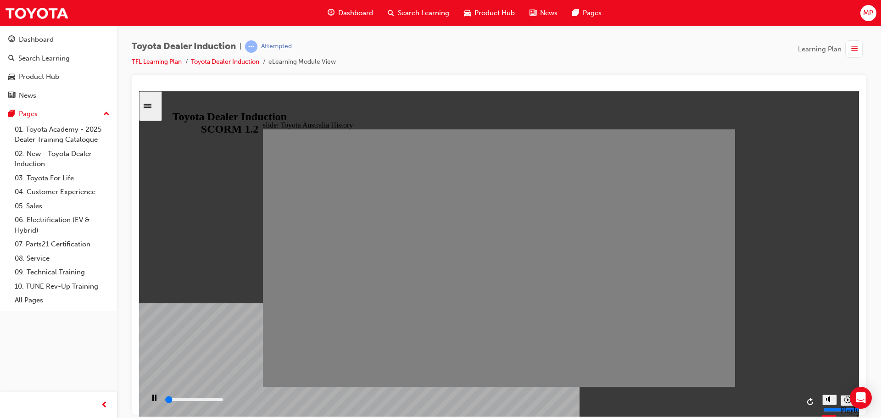
drag, startPoint x: 543, startPoint y: 266, endPoint x: 560, endPoint y: 267, distance: 17.0
drag, startPoint x: 562, startPoint y: 264, endPoint x: 580, endPoint y: 267, distance: 18.6
drag, startPoint x: 587, startPoint y: 267, endPoint x: 597, endPoint y: 267, distance: 10.1
drag, startPoint x: 591, startPoint y: 265, endPoint x: 600, endPoint y: 265, distance: 8.7
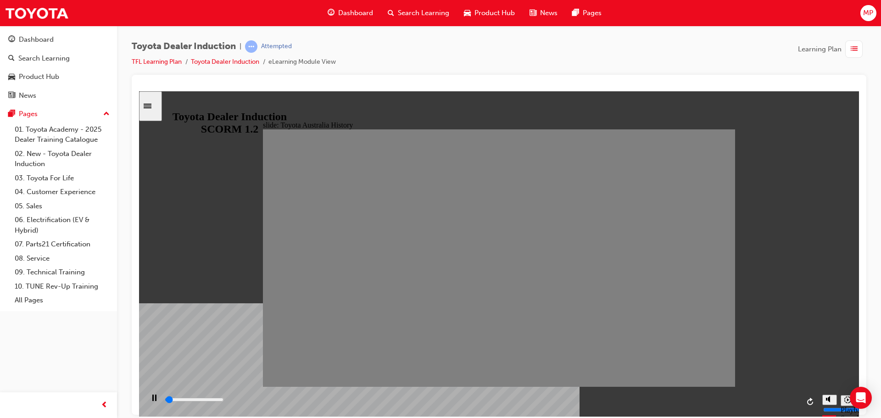
drag, startPoint x: 581, startPoint y: 264, endPoint x: 601, endPoint y: 264, distance: 20.2
drag, startPoint x: 597, startPoint y: 265, endPoint x: 619, endPoint y: 265, distance: 22.5
drag, startPoint x: 627, startPoint y: 265, endPoint x: 649, endPoint y: 266, distance: 22.5
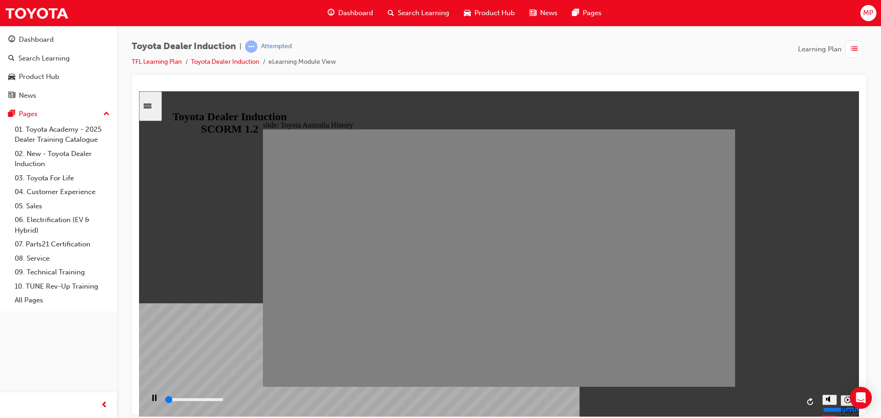
drag, startPoint x: 649, startPoint y: 266, endPoint x: 669, endPoint y: 267, distance: 20.3
drag, startPoint x: 673, startPoint y: 269, endPoint x: 686, endPoint y: 270, distance: 13.8
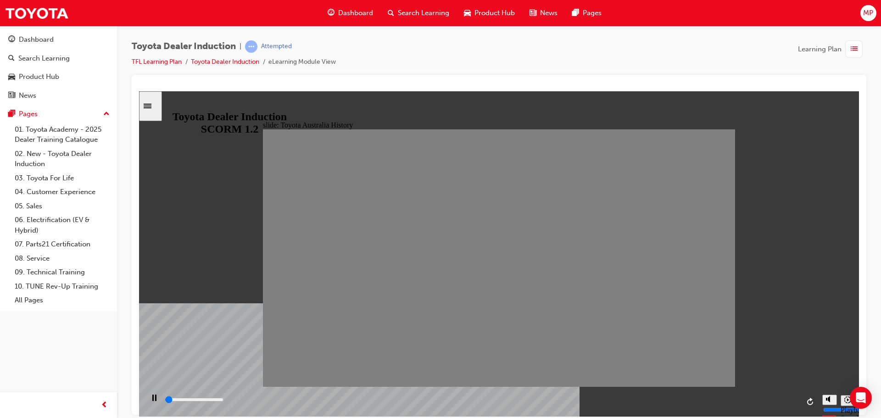
drag, startPoint x: 693, startPoint y: 270, endPoint x: 713, endPoint y: 270, distance: 20.6
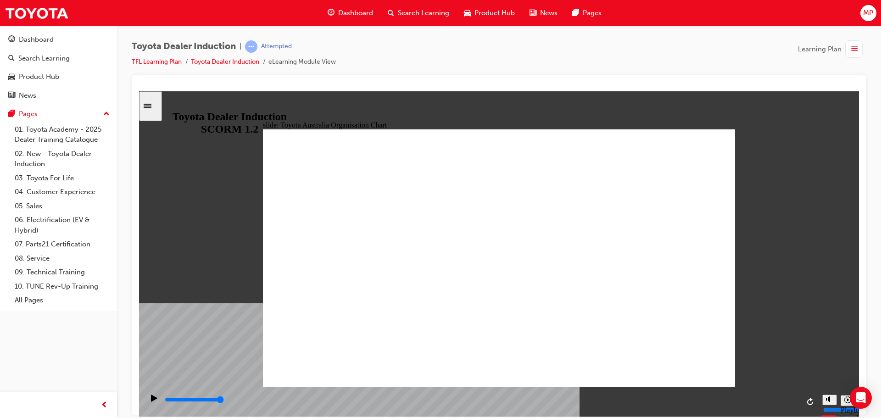
type input "5000"
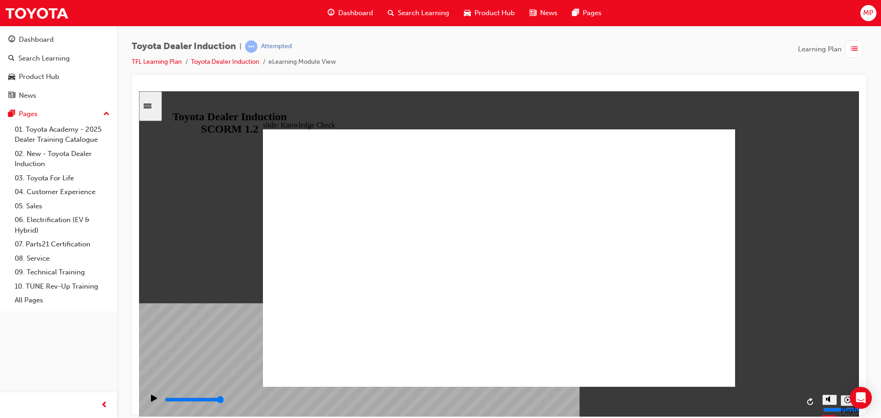
radio input "true"
type input "5000"
radio input "true"
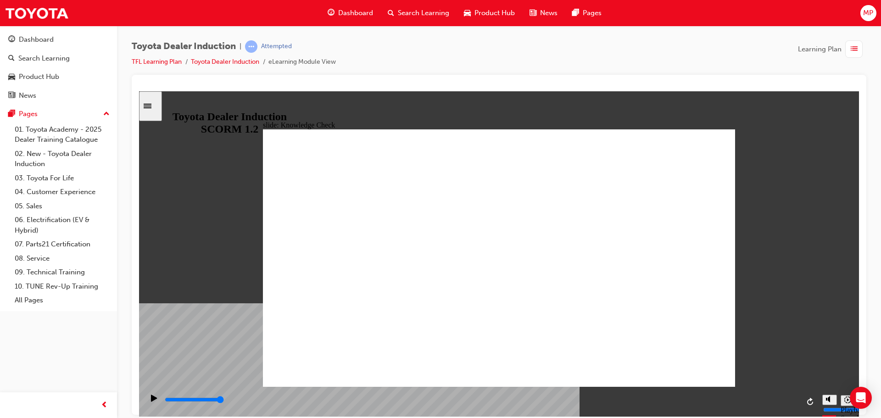
type input "5000"
radio input "true"
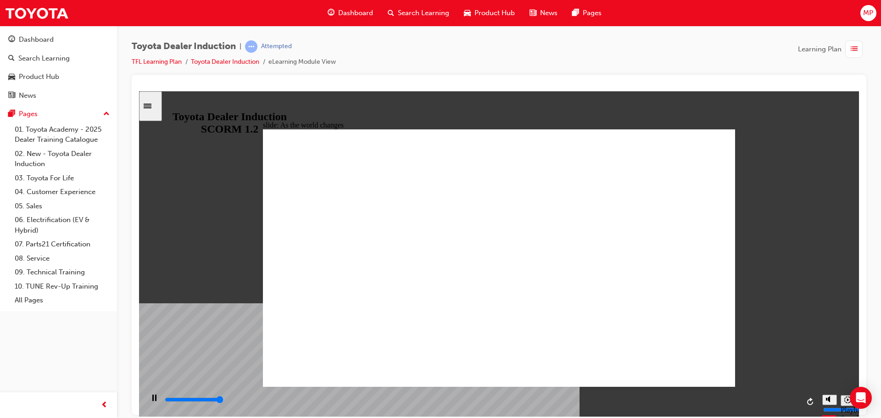
type input "9200"
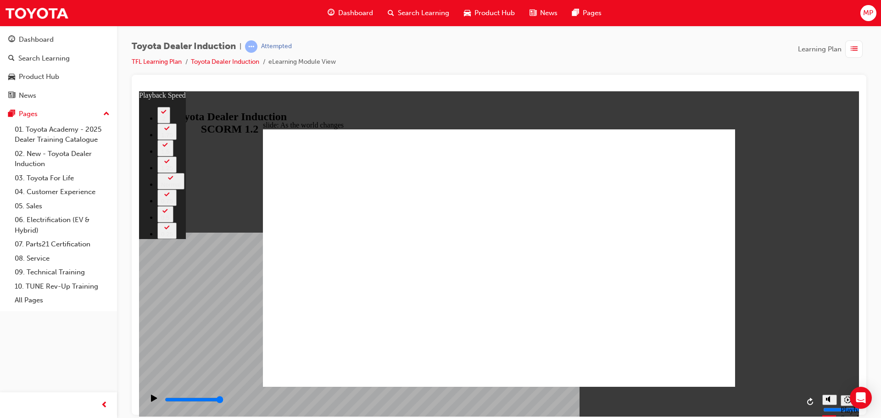
type input "128"
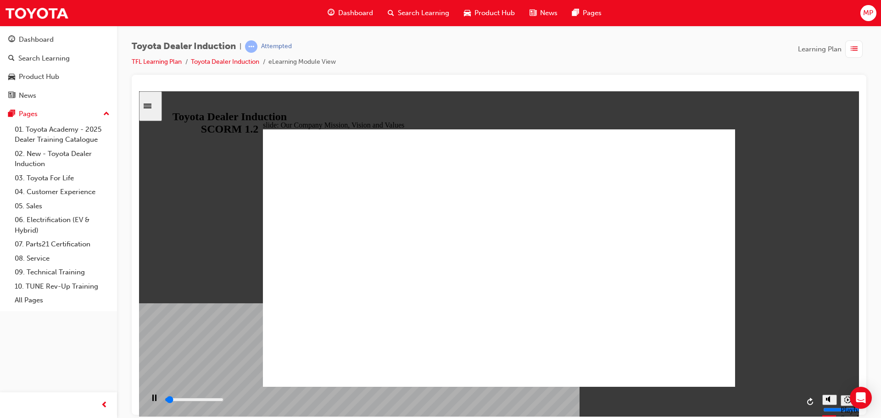
drag, startPoint x: 161, startPoint y: 106, endPoint x: 153, endPoint y: 134, distance: 29.3
click at [157, 107] on icon "Sidebar Toggle" at bounding box center [151, 105] width 14 height 6
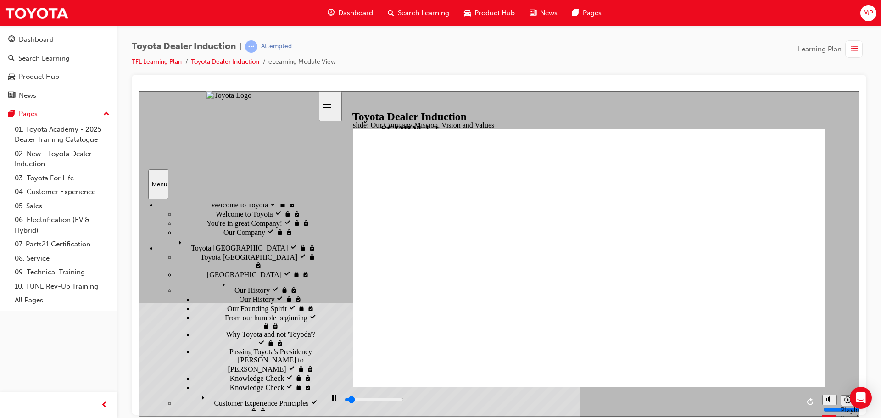
scroll to position [60, 0]
click at [337, 109] on div "Sidebar Toggle" at bounding box center [331, 105] width 16 height 7
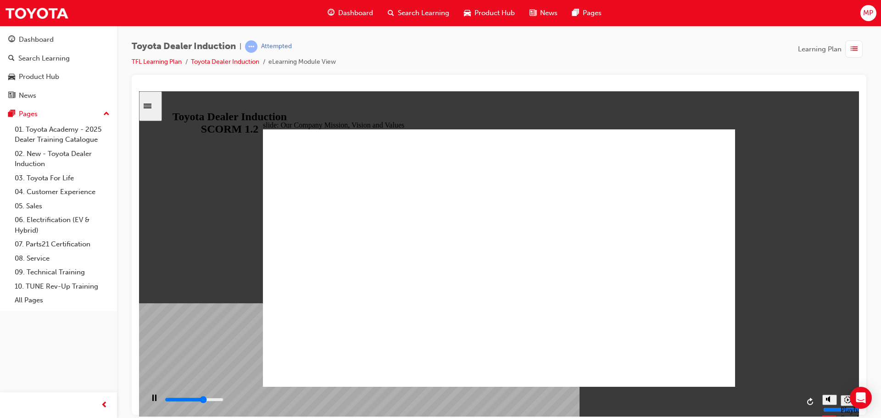
type input "68000"
drag, startPoint x: 701, startPoint y: 359, endPoint x: 684, endPoint y: 356, distance: 17.8
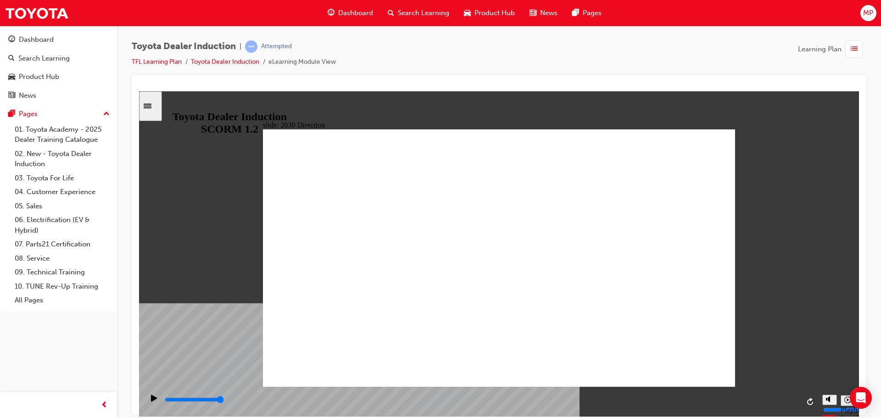
type input "5000"
type input "p"
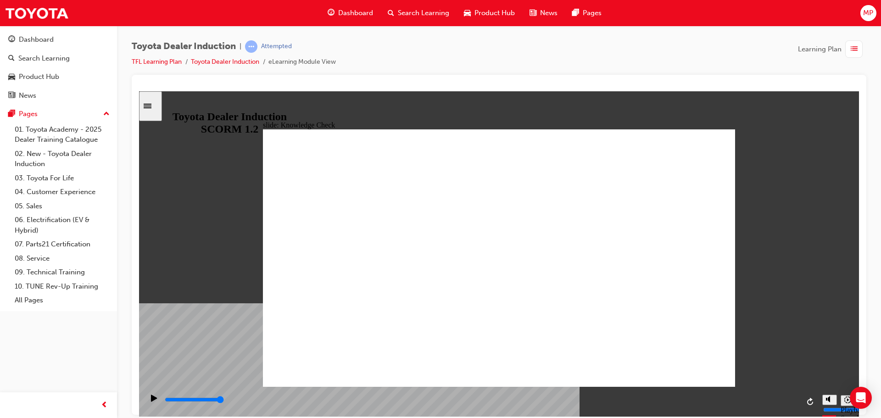
type input "pr"
type input "pro"
type input "prod"
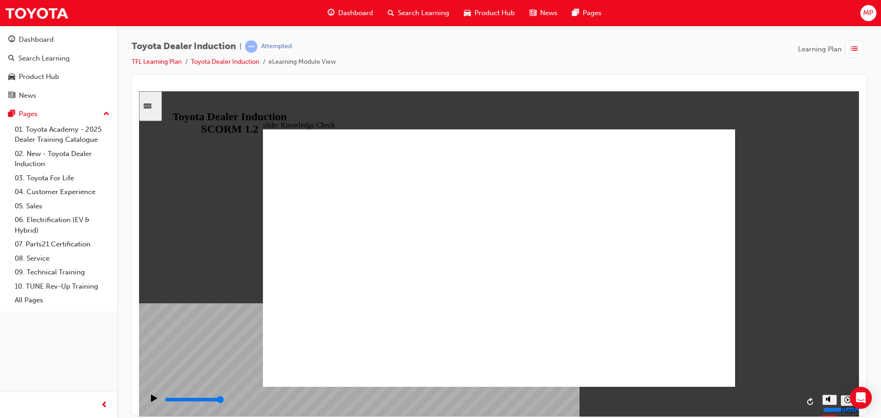
type input "prod"
type input "produ"
type input "produc"
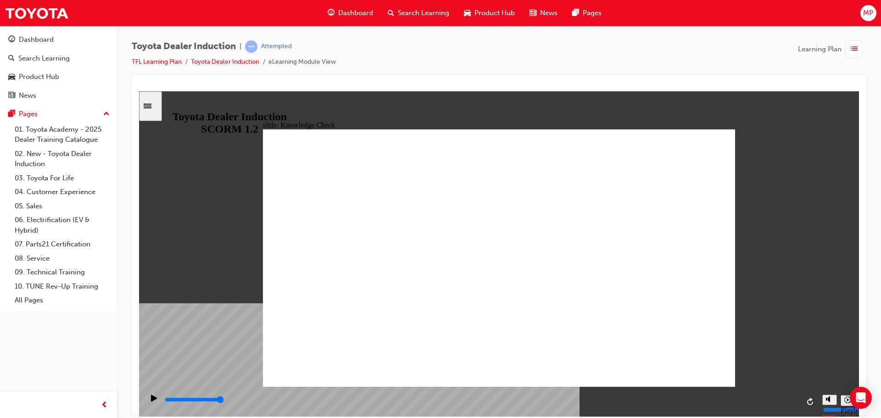
type input "product"
type input "produc"
type input "produ"
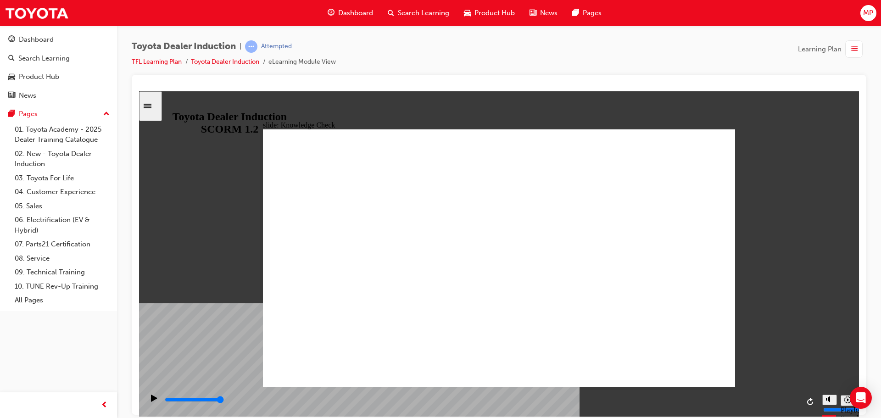
type input "produ"
type input "prod"
type input "pro"
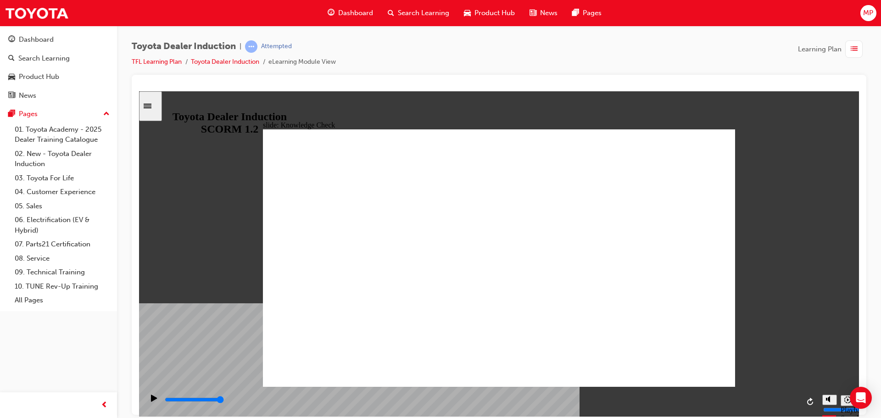
type input "pr"
type input "p"
type input "c"
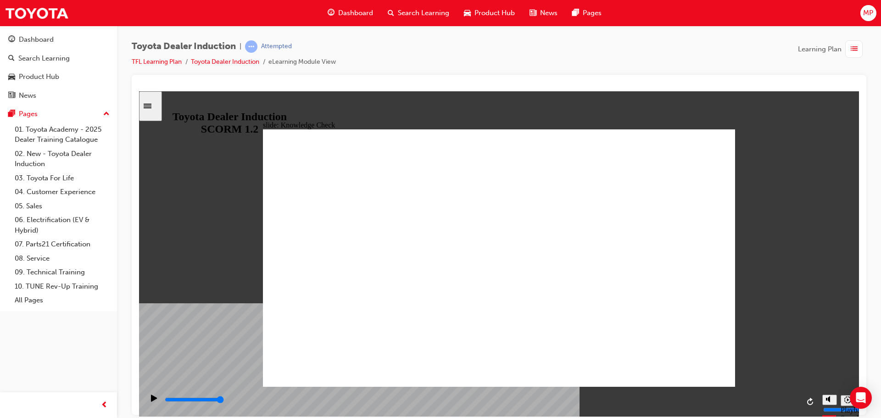
type input "c"
type input "ca"
type input "car"
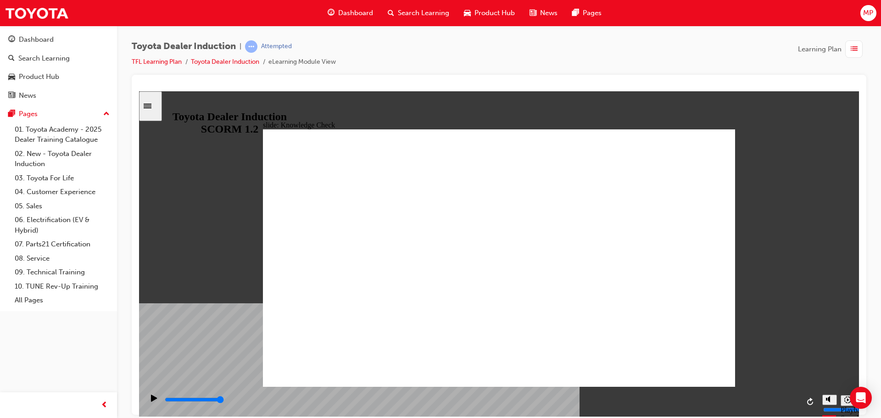
type input "car"
type input "5000"
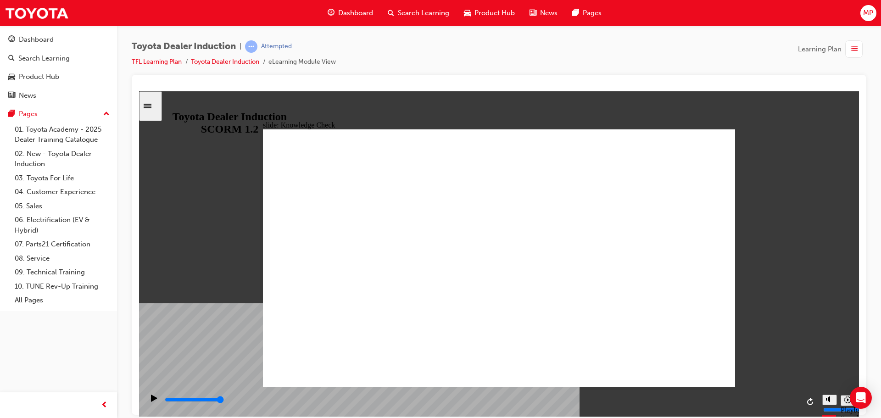
type input "h"
type input "ho"
type input "hon"
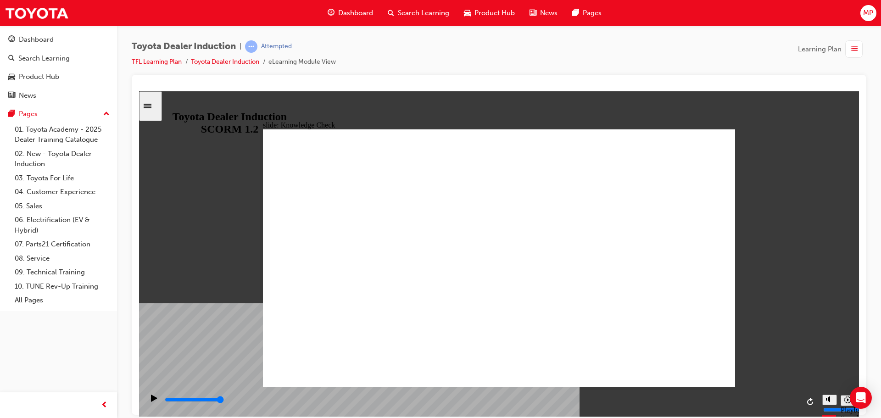
type input "hon"
type input "hone"
type input "hones"
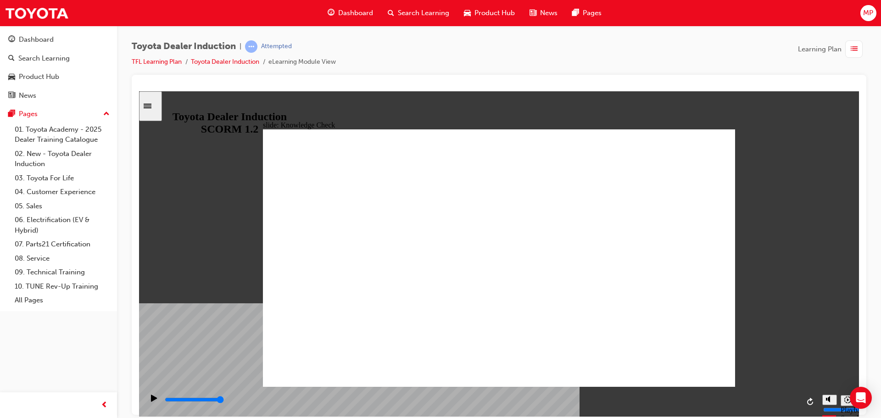
type input "honest"
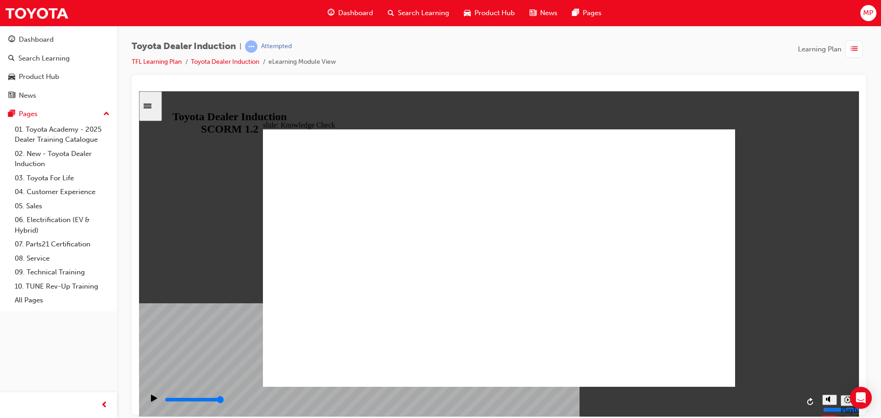
type input "6500"
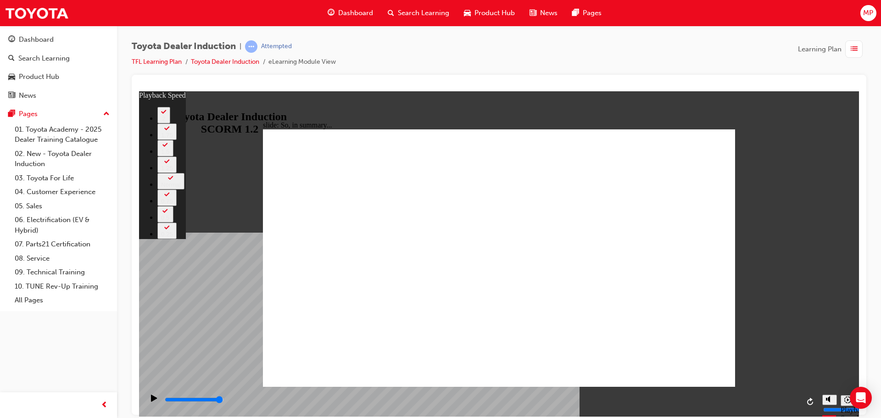
type input "128"
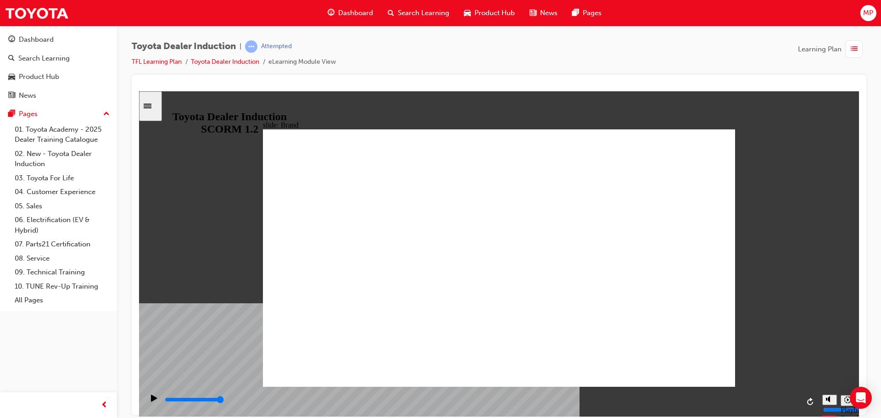
click at [157, 107] on icon "Sidebar Toggle" at bounding box center [151, 105] width 14 height 6
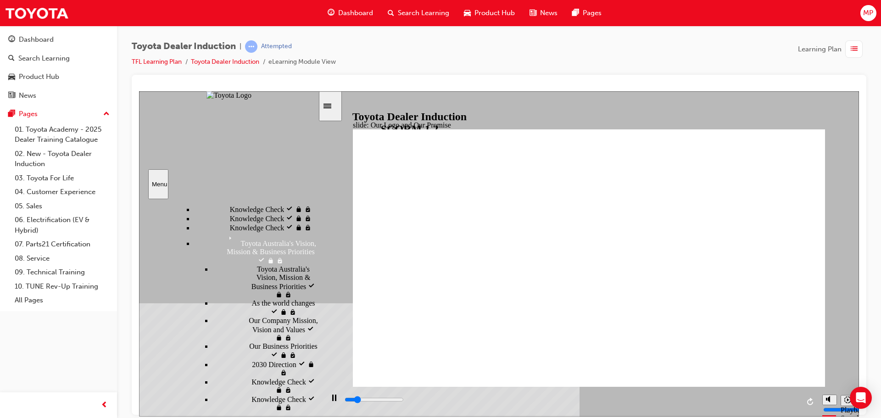
scroll to position [626, 0]
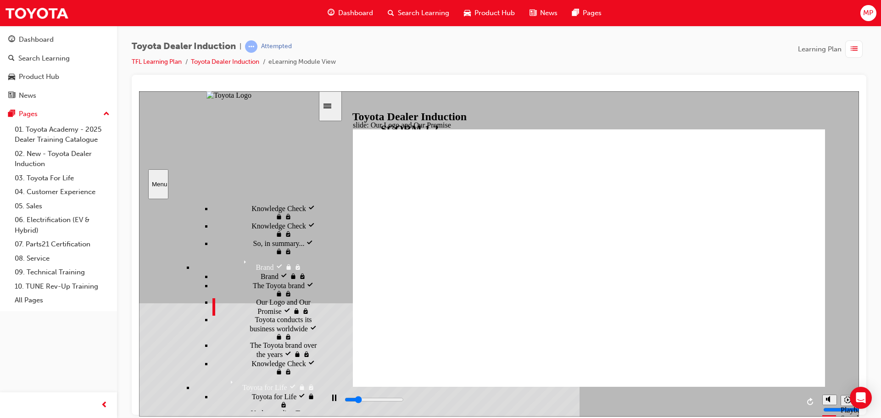
click at [337, 106] on icon "Sidebar Toggle" at bounding box center [330, 105] width 14 height 6
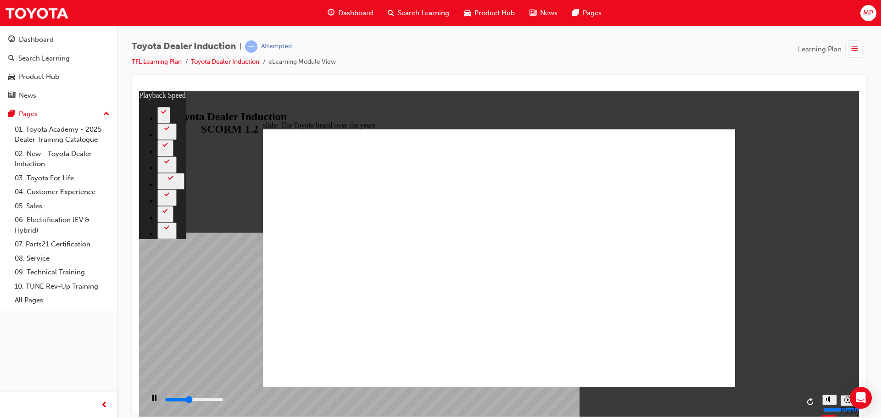
type input "3400"
type input "0"
type input "3600"
type input "1"
type input "3700"
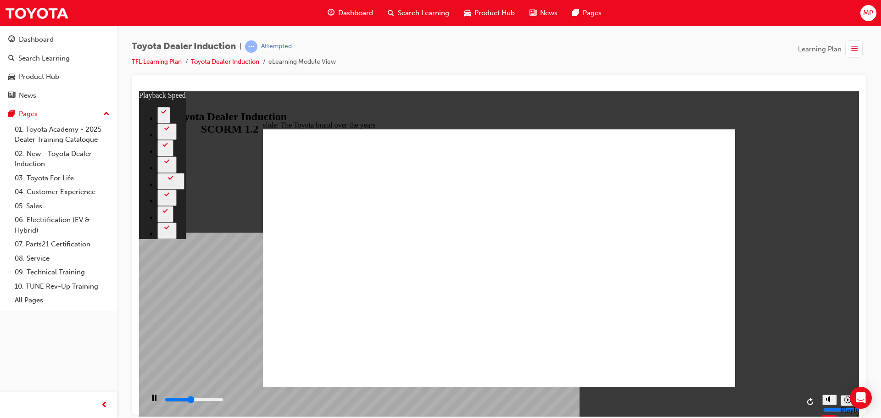
type input "1"
type input "3900"
type input "1"
type input "4100"
type input "1"
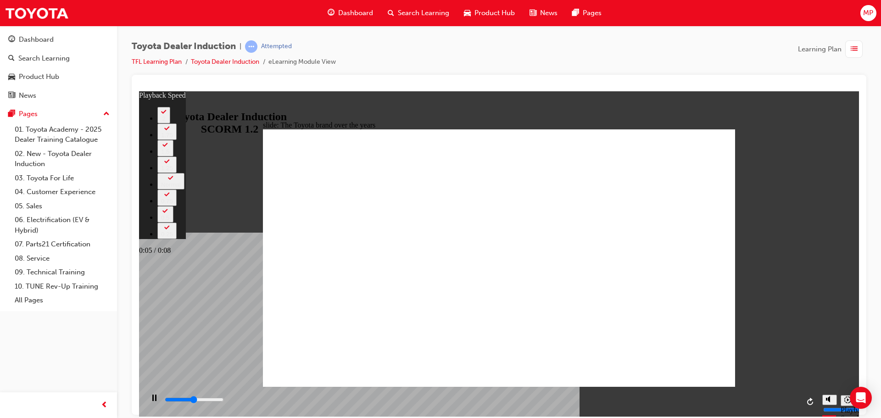
type input "4200"
type input "1"
type input "4400"
type input "1"
type input "4700"
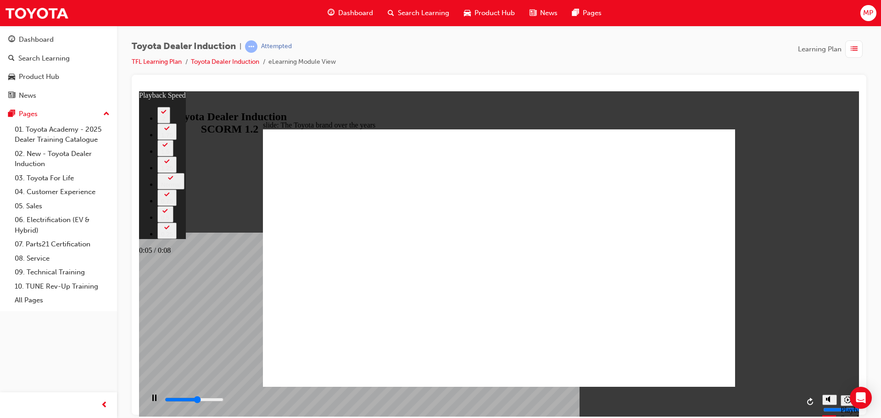
type input "2"
type input "5000"
type input "2"
type input "5200"
type input "2"
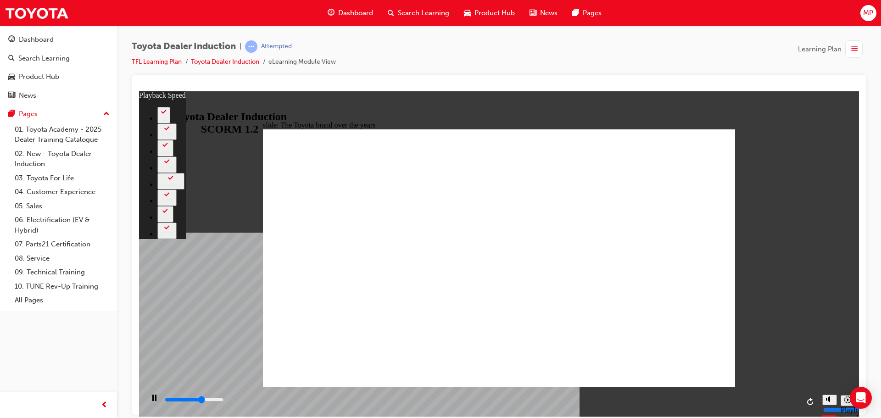
type input "5400"
type input "2"
type input "5500"
type input "2"
type input "5600"
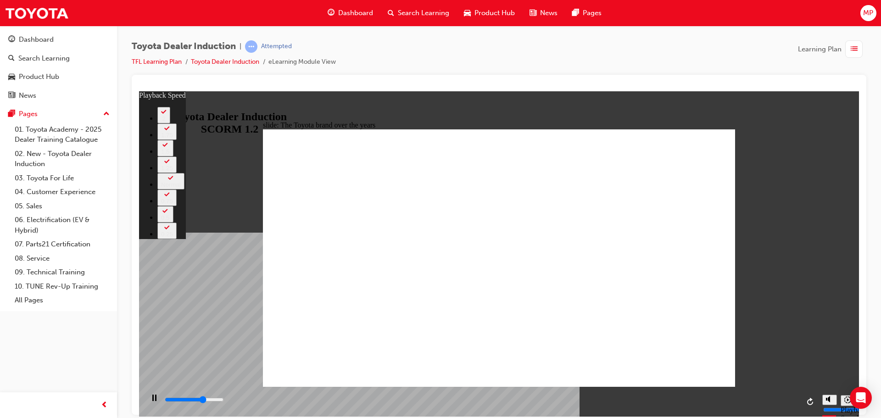
type input "2"
type input "5700"
type input "3"
type input "6000"
type input "3"
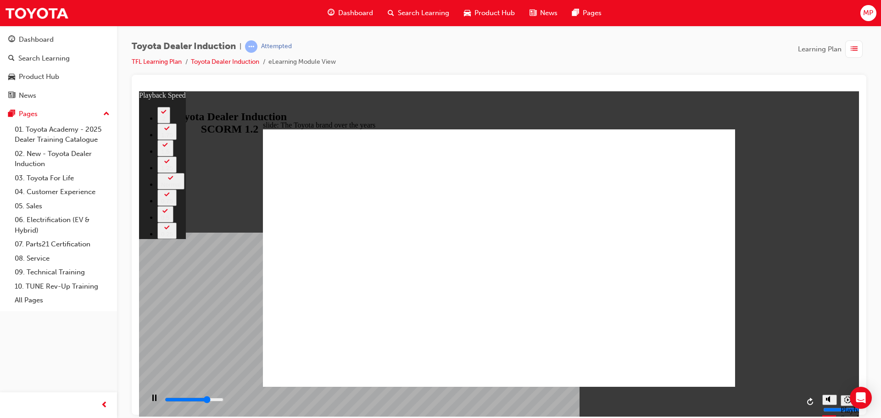
type input "6300"
type input "3"
type input "6500"
type input "3"
type input "6800"
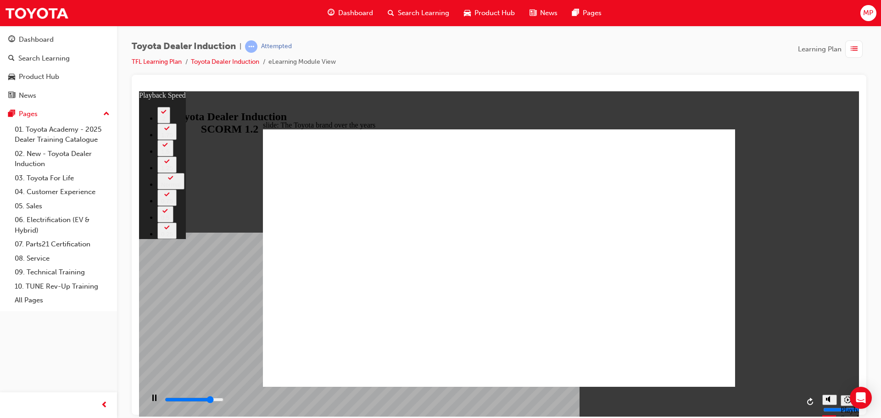
type input "4"
type input "7100"
type input "4"
type input "7300"
type input "4"
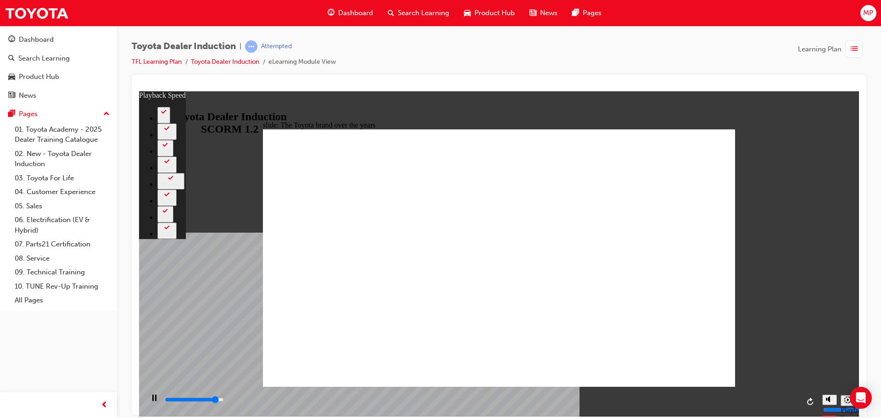
type input "7600"
type input "5"
type input "7900"
type input "5"
type input "8100"
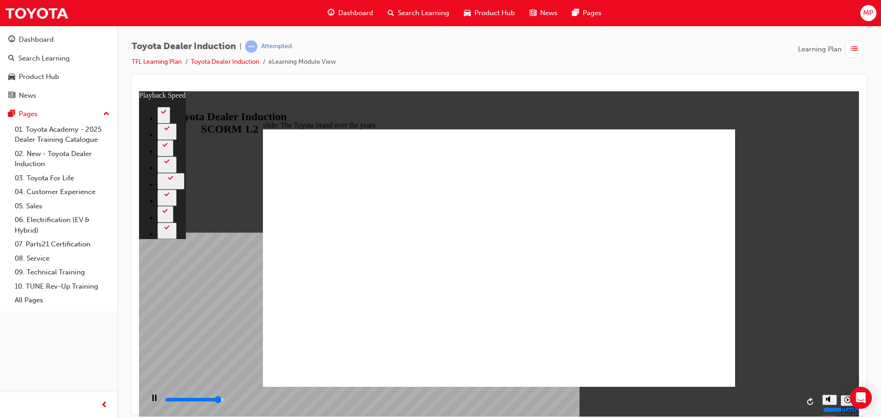
type input "5"
type input "8400"
type input "5"
type input "8400"
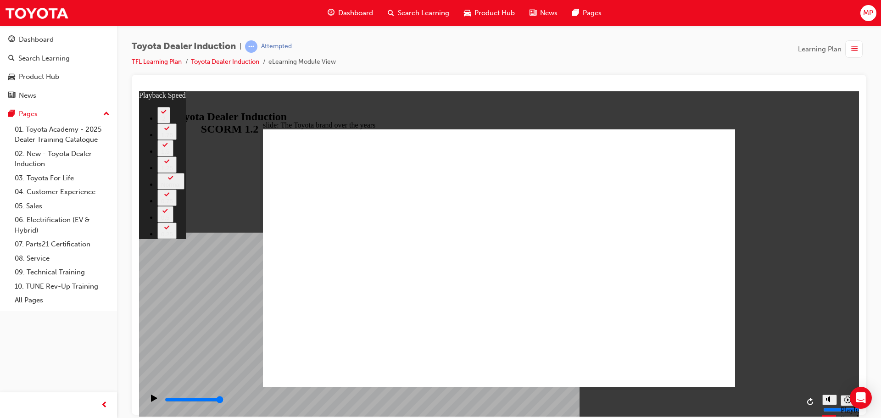
type input "165"
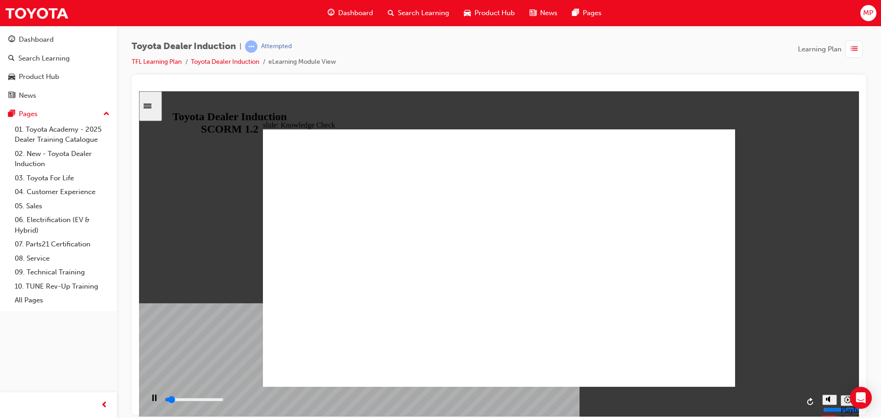
type input "5000"
radio input "false"
radio input "true"
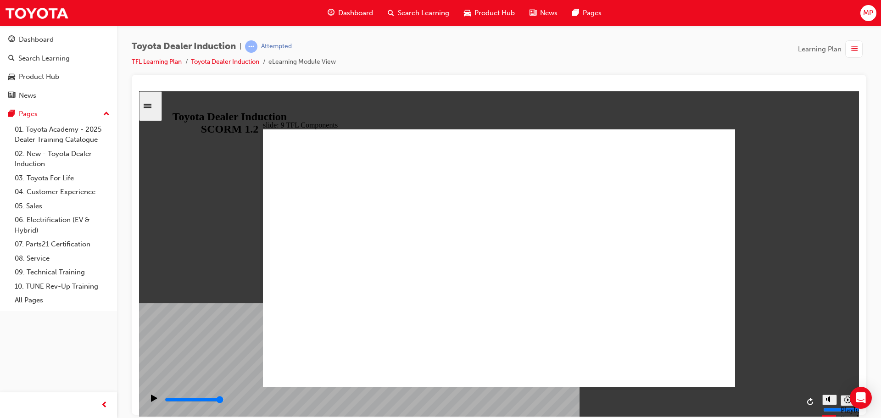
drag, startPoint x: 393, startPoint y: 332, endPoint x: 495, endPoint y: 272, distance: 117.9
drag, startPoint x: 562, startPoint y: 167, endPoint x: 545, endPoint y: 179, distance: 20.7
drag, startPoint x: 434, startPoint y: 326, endPoint x: 445, endPoint y: 325, distance: 10.1
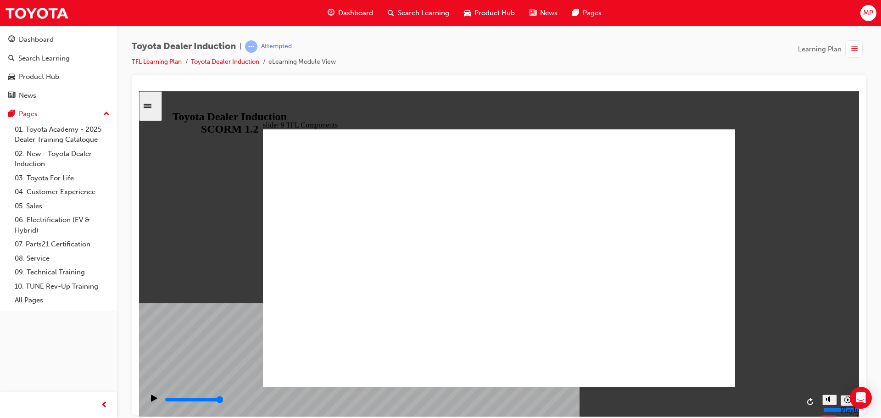
drag, startPoint x: 682, startPoint y: 156, endPoint x: 693, endPoint y: 149, distance: 12.9
type input "10800"
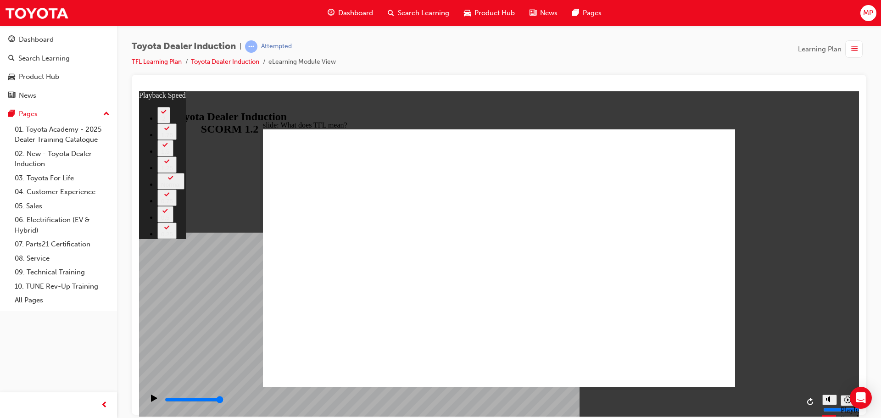
type input "139"
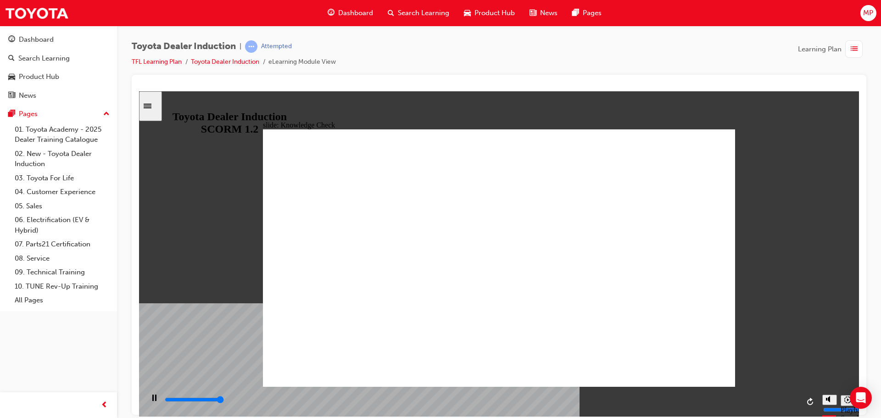
type input "5000"
radio input "true"
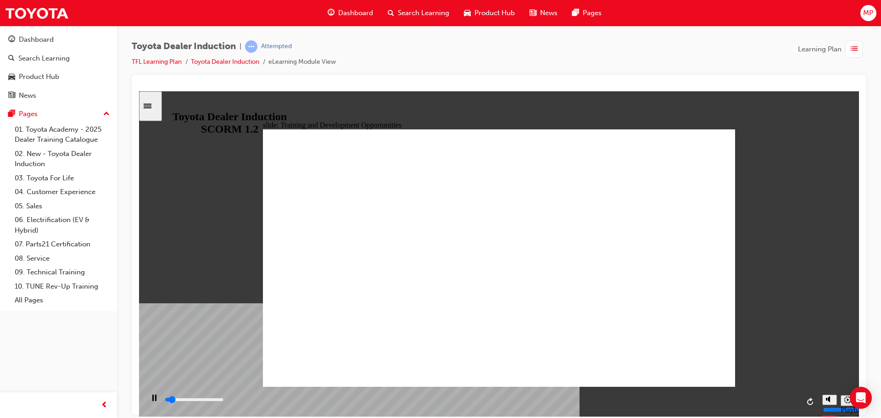
click at [158, 102] on div "Sidebar Toggle" at bounding box center [151, 105] width 16 height 7
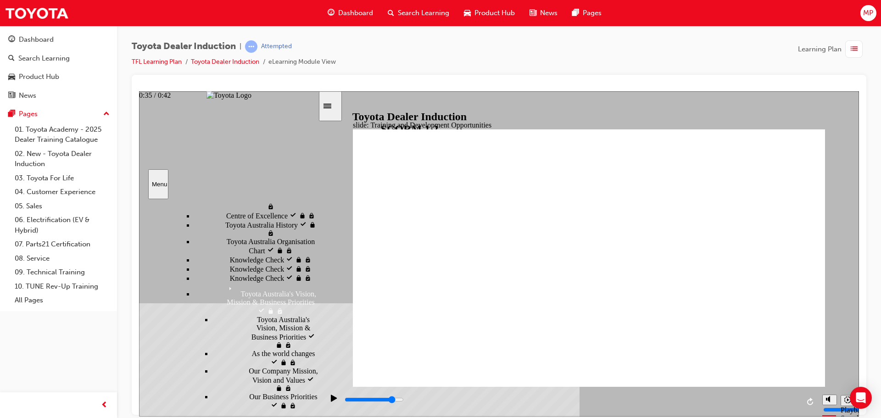
click at [729, 398] on div "playback controls" at bounding box center [572, 400] width 456 height 10
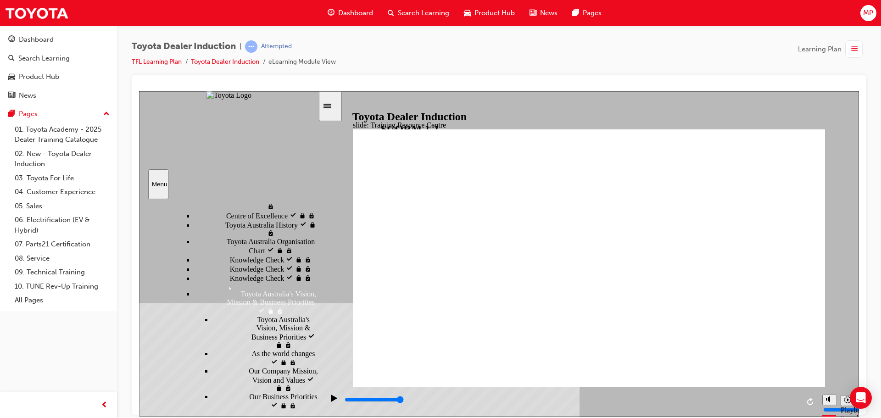
type input "5000"
radio input "true"
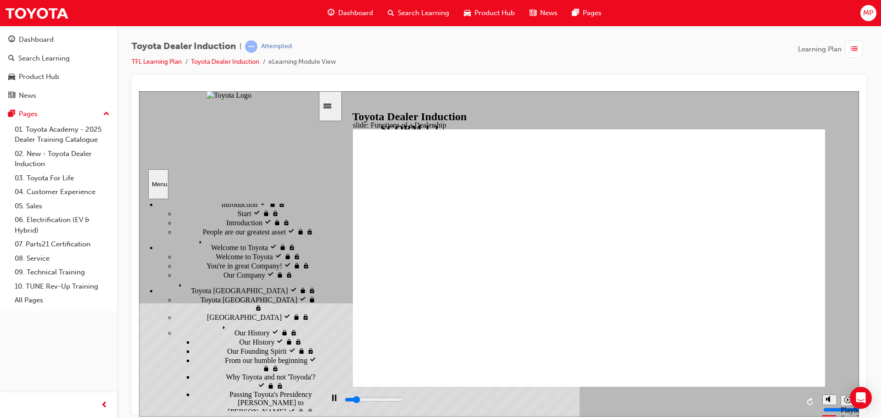
scroll to position [0, 0]
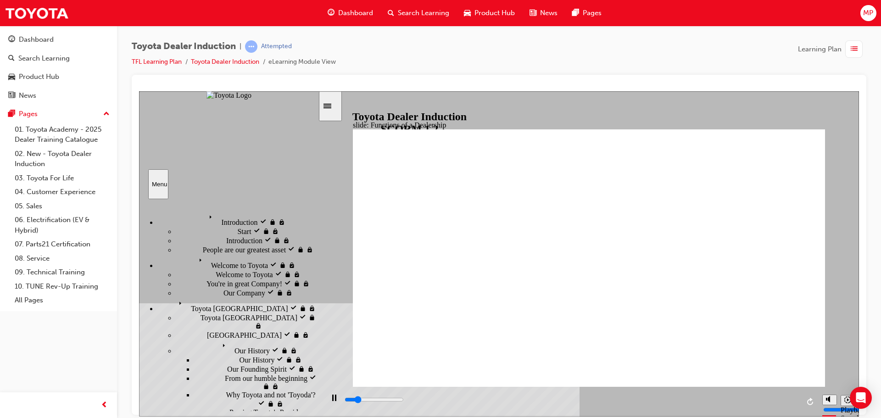
click at [237, 297] on div "Toyota Japan visited Toyota Japan" at bounding box center [237, 305] width 161 height 16
click at [261, 254] on div "Welcome to Toyota visited Welcome to Toyota" at bounding box center [237, 262] width 161 height 16
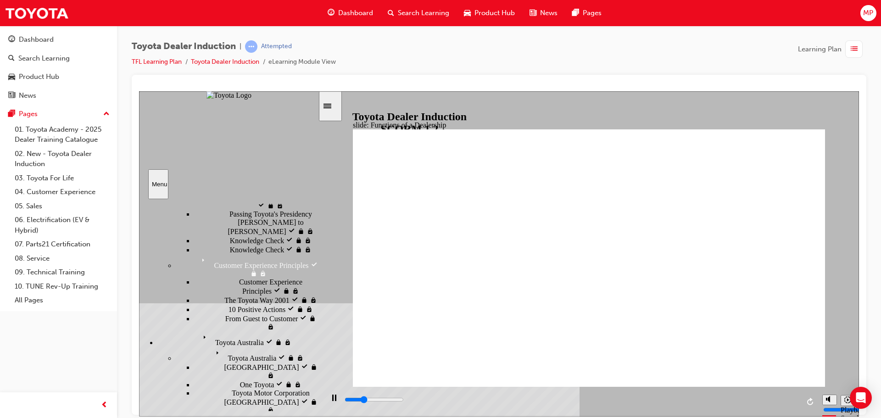
scroll to position [184, 0]
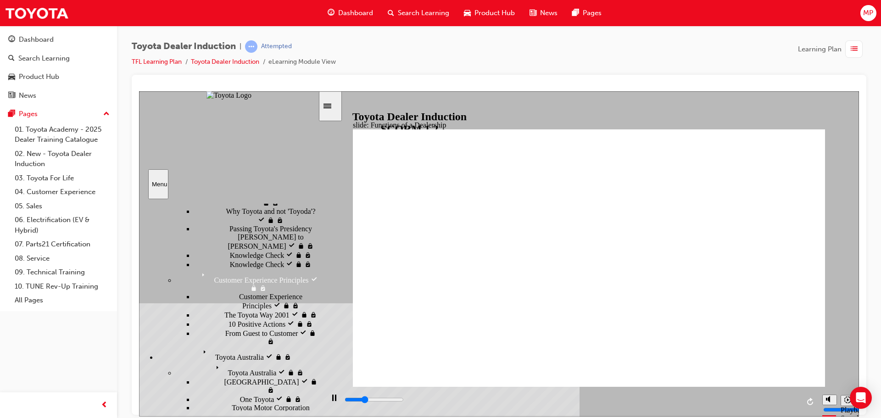
click at [256, 345] on div "Toyota Australia visited Toyota Australia" at bounding box center [237, 353] width 161 height 16
click at [252, 361] on div "Toyota Australia visited Toyota Australia" at bounding box center [247, 369] width 142 height 16
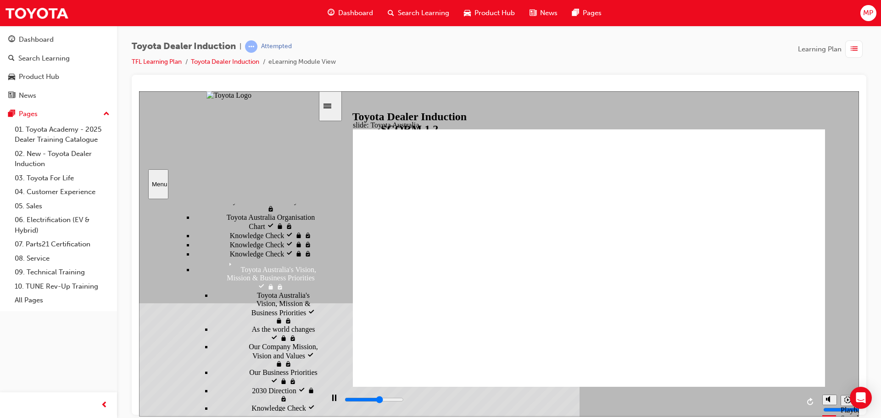
scroll to position [428, 0]
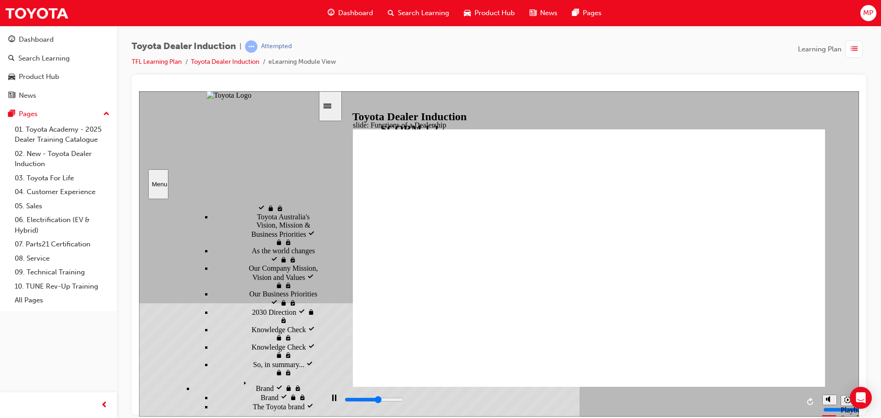
scroll to position [766, 0]
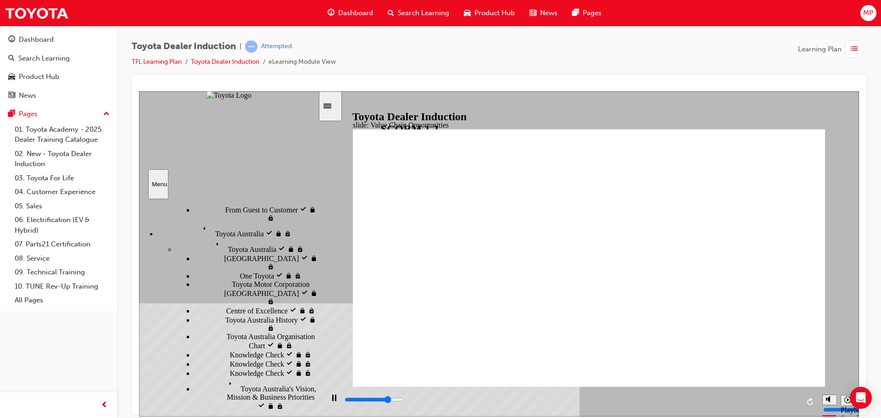
scroll to position [353, 0]
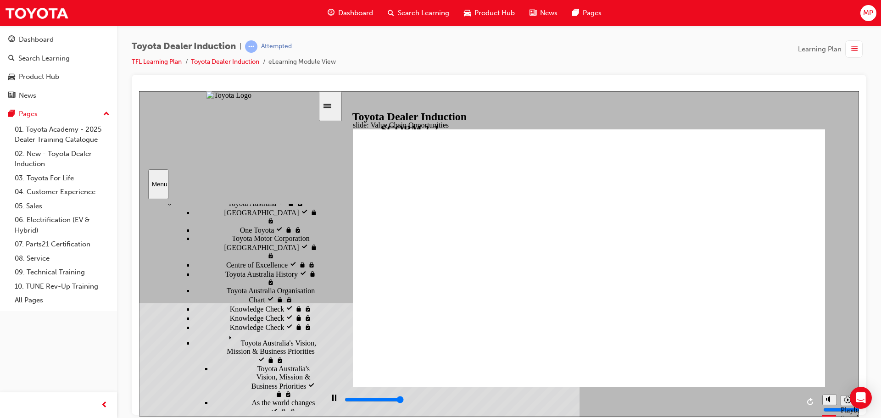
type input "11300"
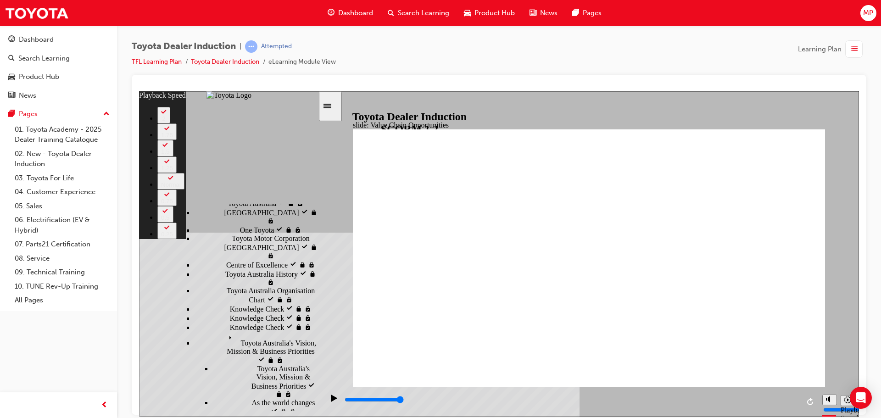
drag, startPoint x: 797, startPoint y: 370, endPoint x: 803, endPoint y: 358, distance: 13.3
type input "64"
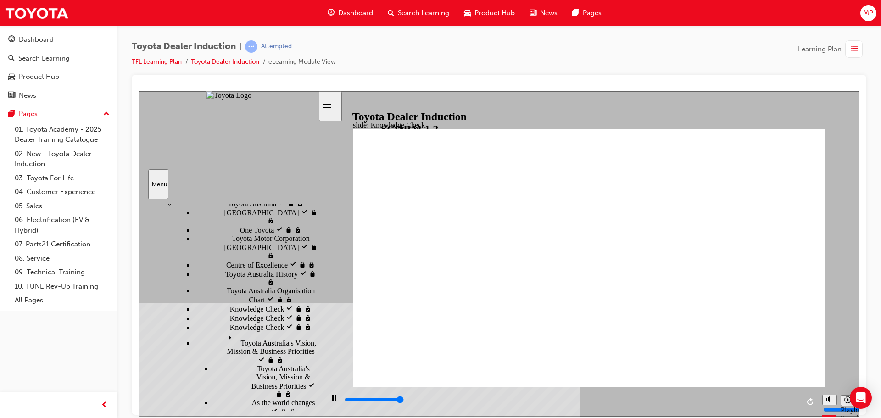
type input "5000"
radio input "true"
type input "5000"
radio input "true"
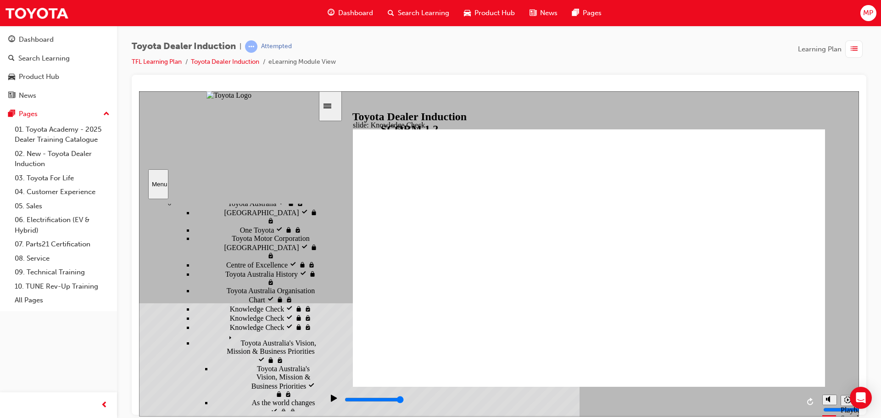
radio input "true"
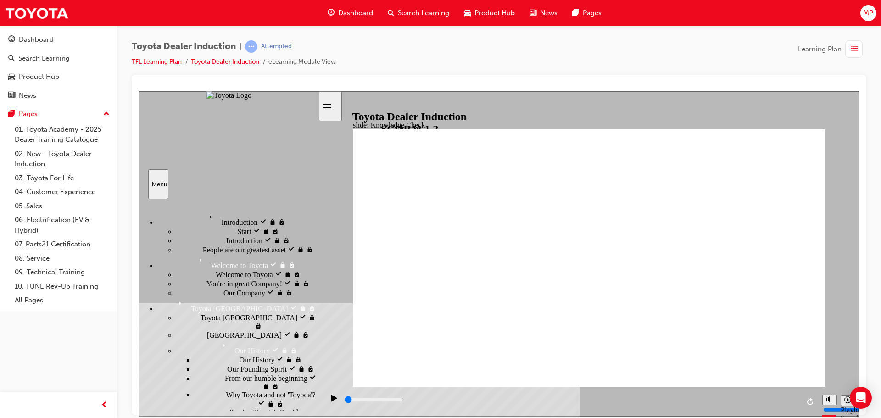
scroll to position [353, 0]
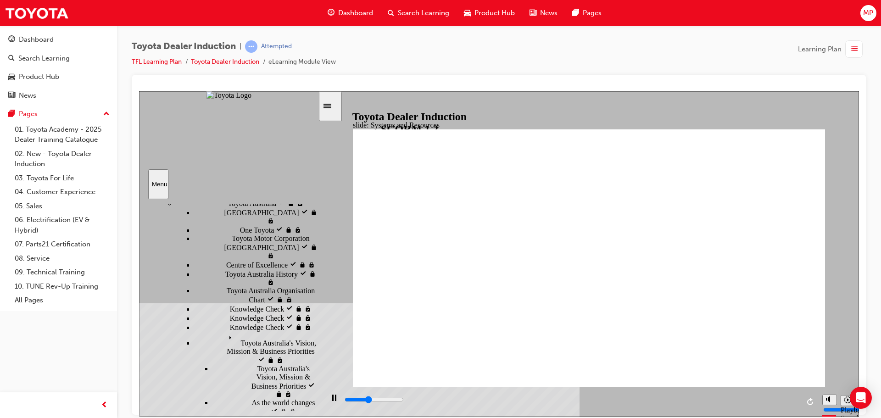
click at [326, 405] on div "Pause (Ctrl+Alt+P)" at bounding box center [334, 402] width 16 height 16
type input "14300"
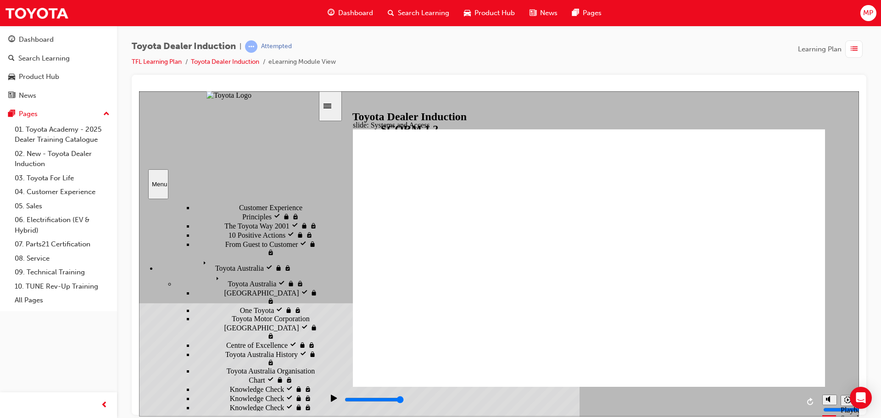
scroll to position [0, 0]
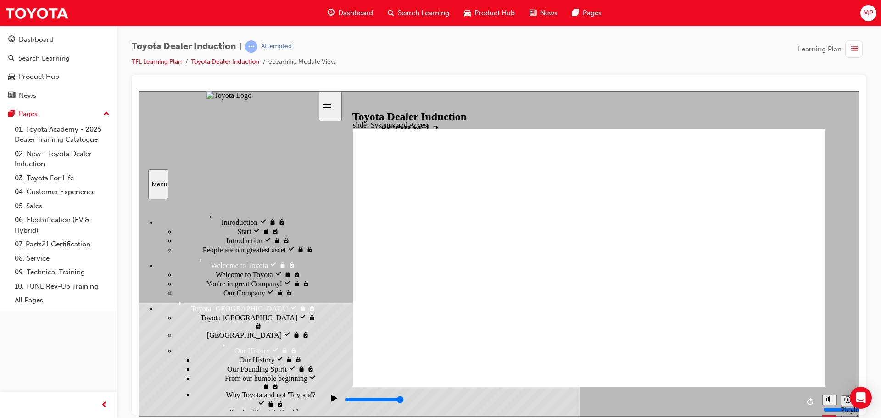
click at [873, 18] on div "MP" at bounding box center [868, 13] width 16 height 16
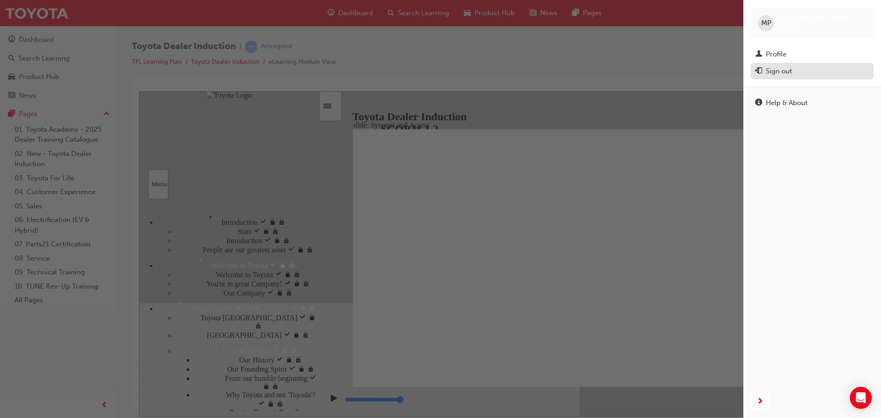
click at [810, 74] on div "Sign out" at bounding box center [812, 71] width 114 height 11
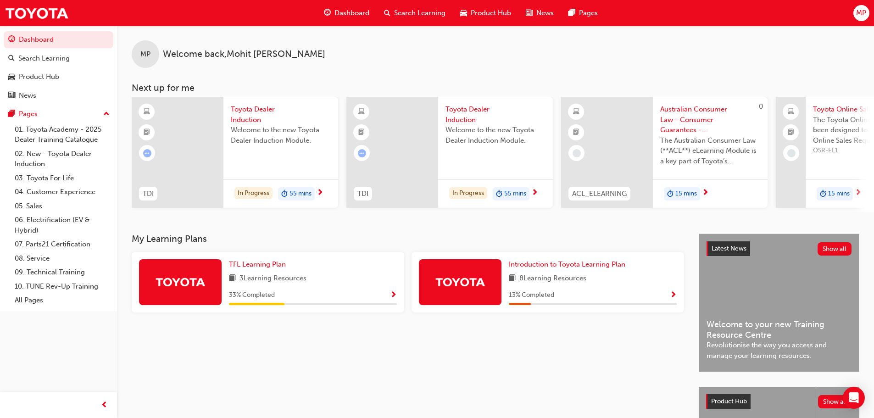
click at [388, 292] on div "TFL Learning Plan 3 Learning Resources 33 % Completed" at bounding box center [313, 282] width 168 height 46
click at [395, 299] on span "Show Progress" at bounding box center [393, 295] width 7 height 8
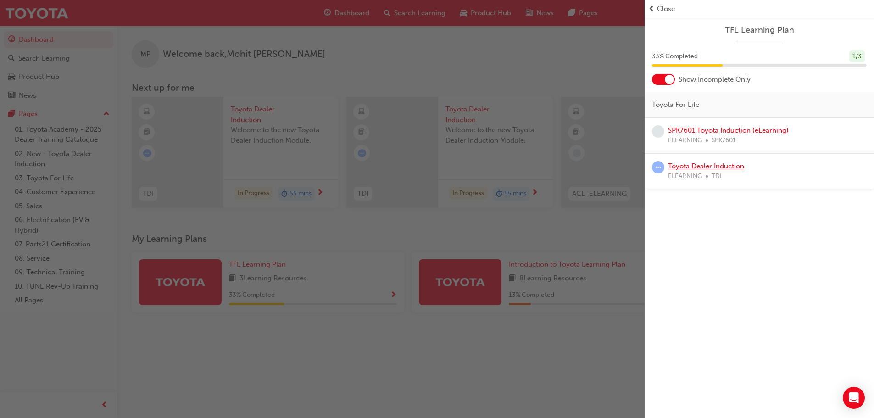
click at [689, 168] on link "Toyota Dealer Induction" at bounding box center [706, 166] width 76 height 8
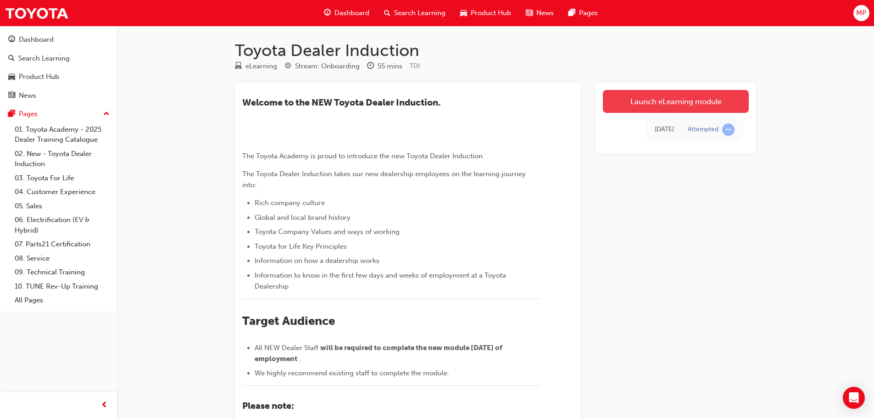
click at [676, 108] on link "Launch eLearning module" at bounding box center [676, 101] width 146 height 23
